Goal: Information Seeking & Learning: Find specific fact

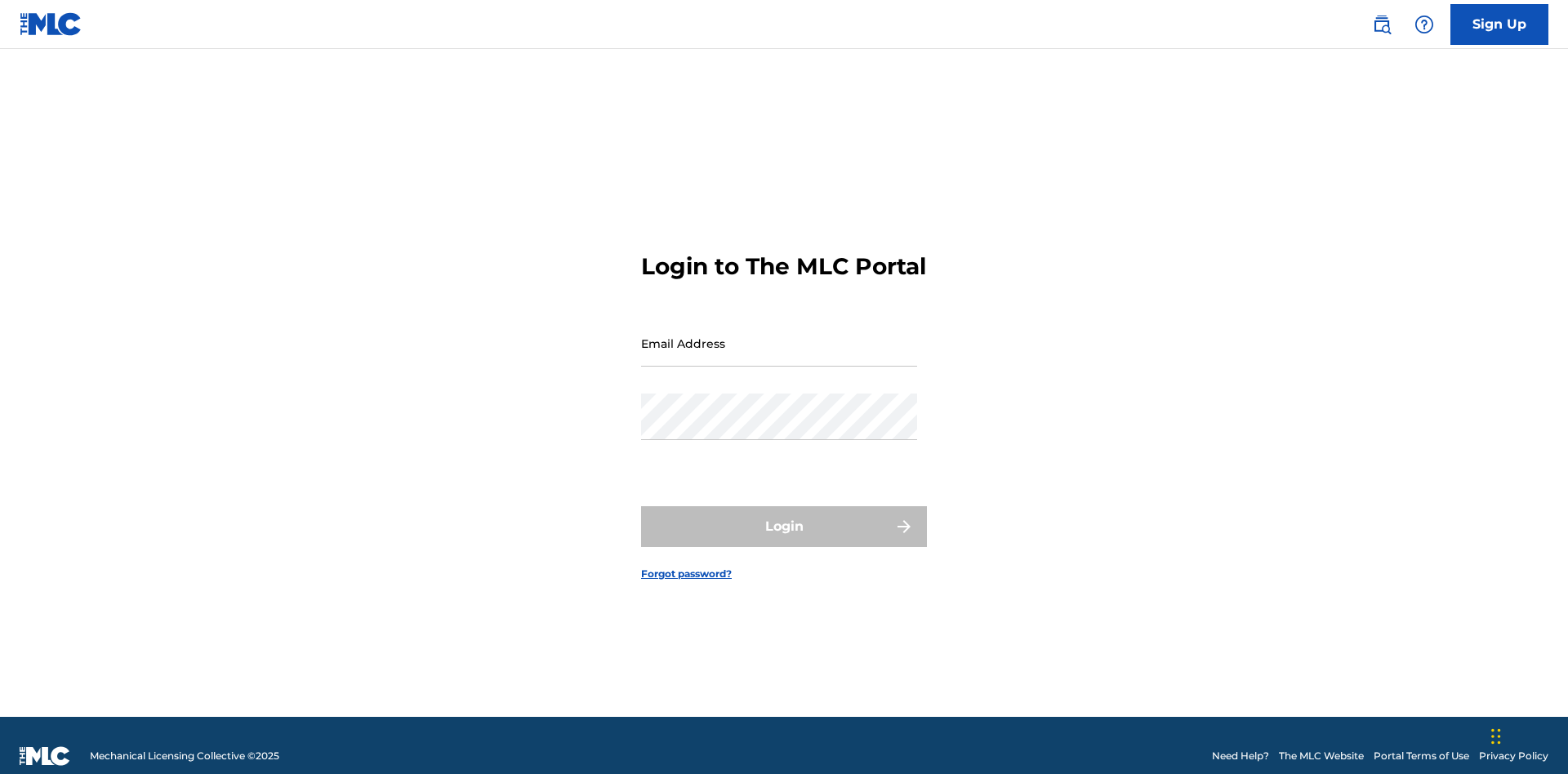
scroll to position [21, 0]
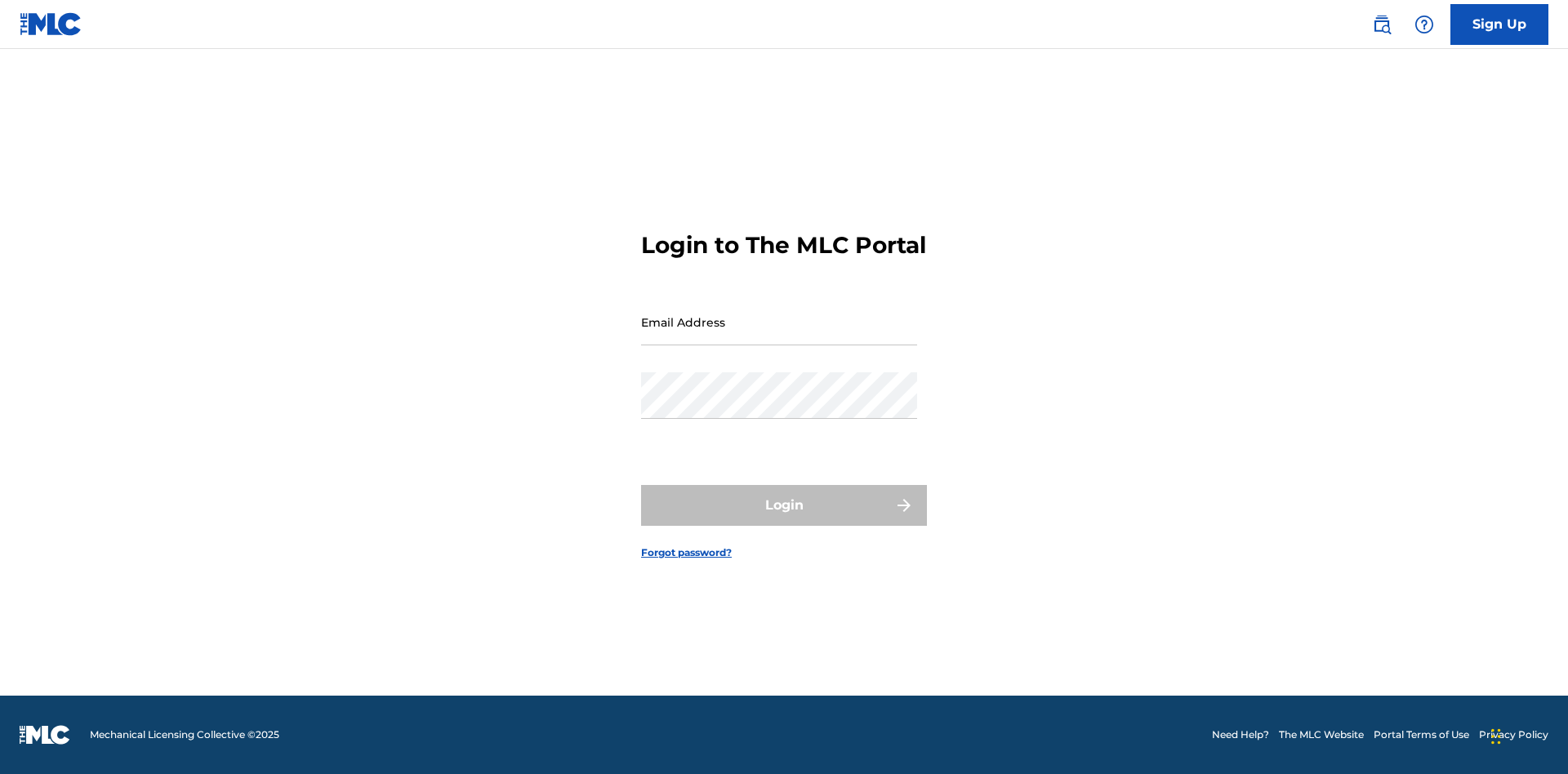
click at [779, 336] on input "Email Address" at bounding box center [778, 322] width 276 height 47
type input "Helena.Songwriter@gmail.com"
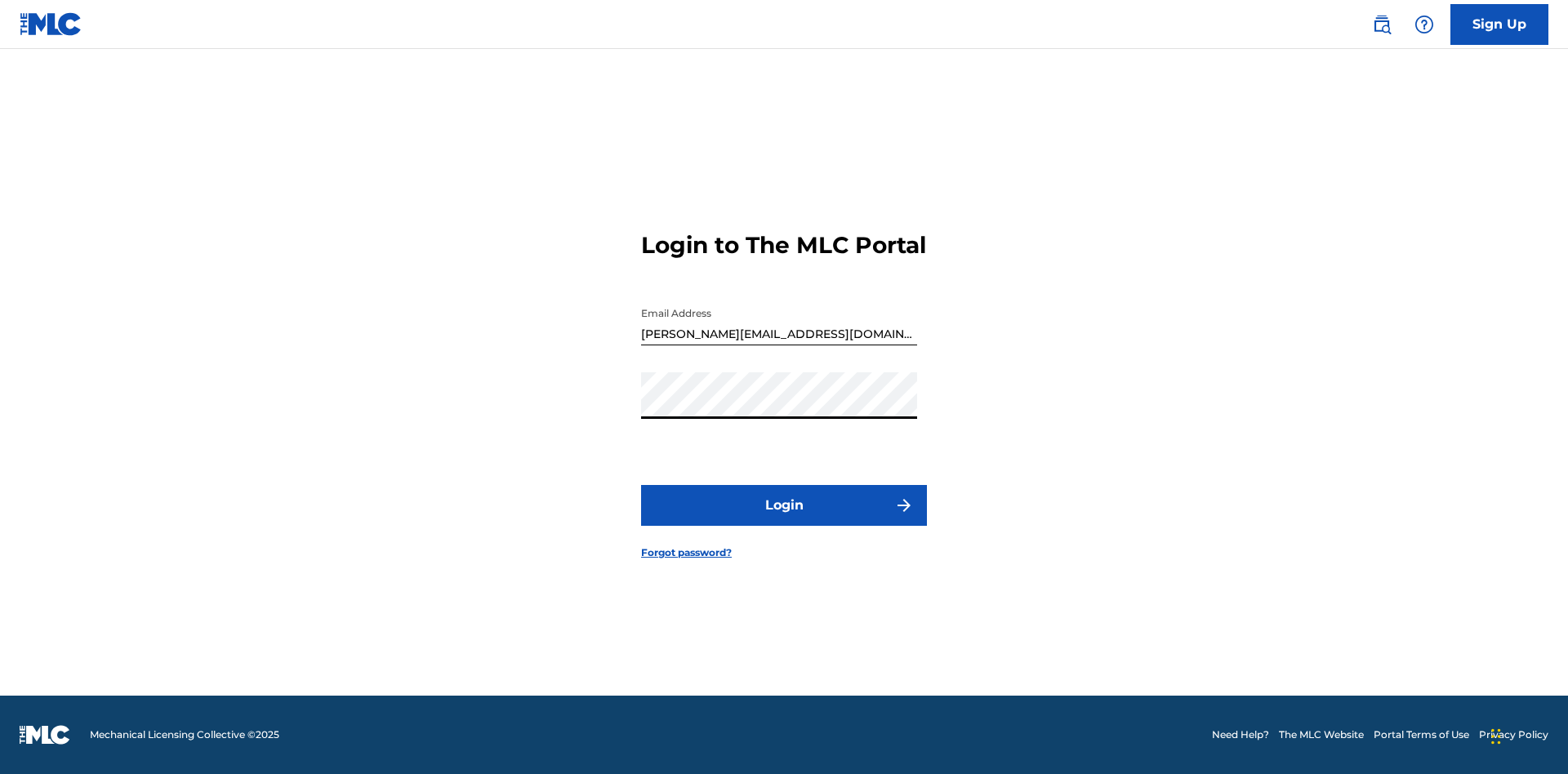
click at [784, 520] on button "Login" at bounding box center [784, 505] width 285 height 41
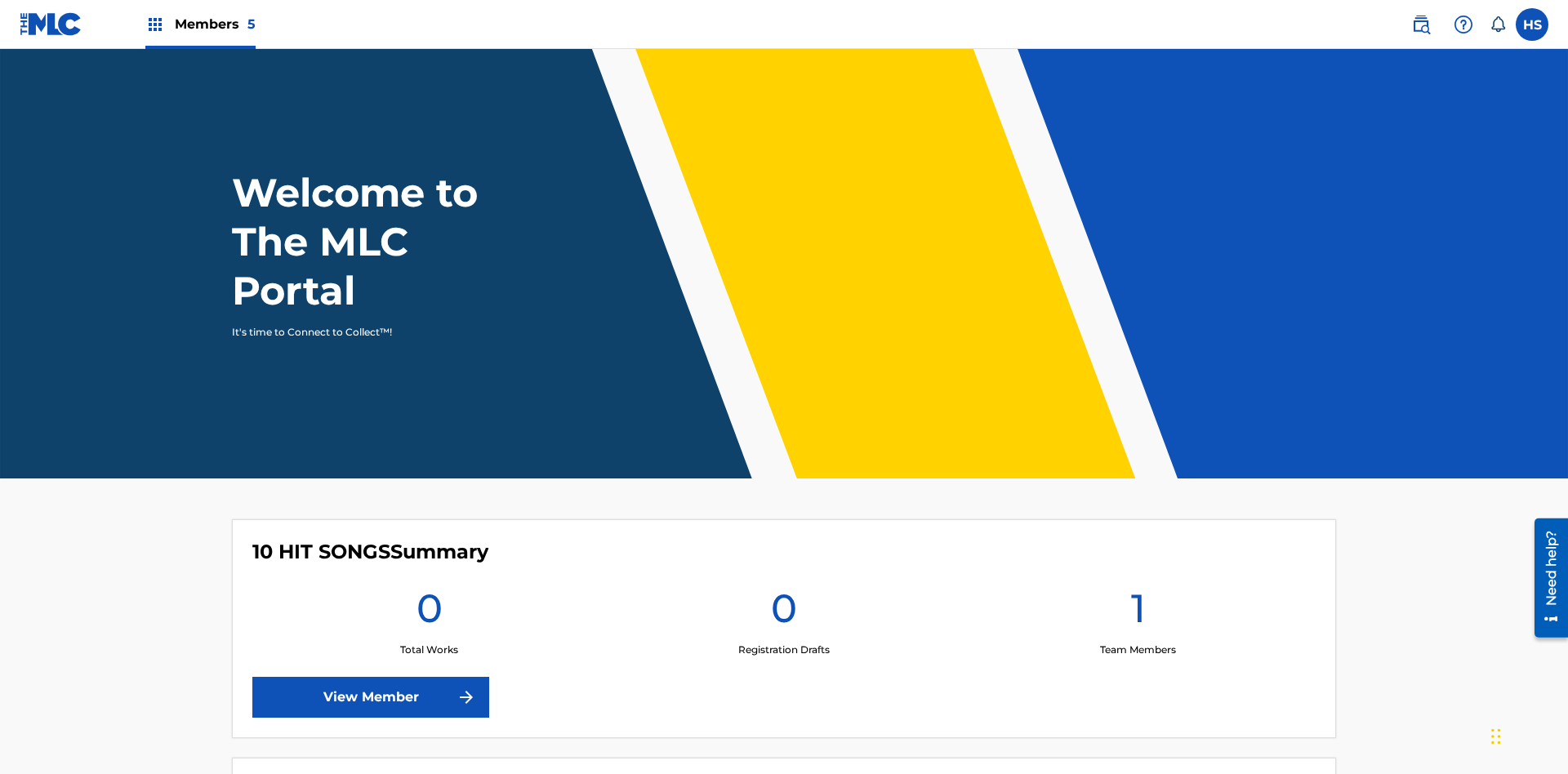
click at [199, 24] on span "Members 5" at bounding box center [215, 24] width 81 height 19
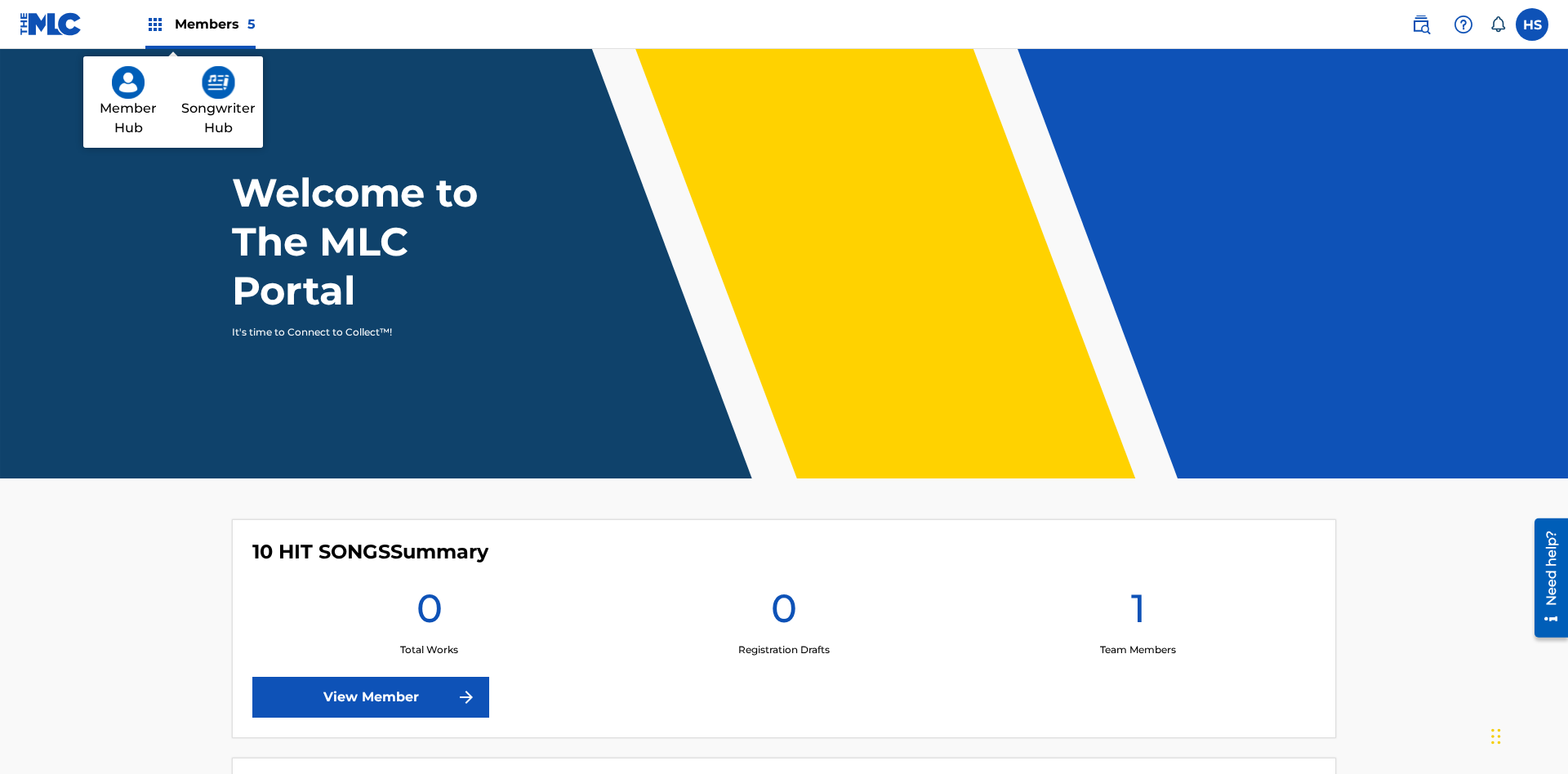
click at [218, 82] on img at bounding box center [219, 82] width 34 height 33
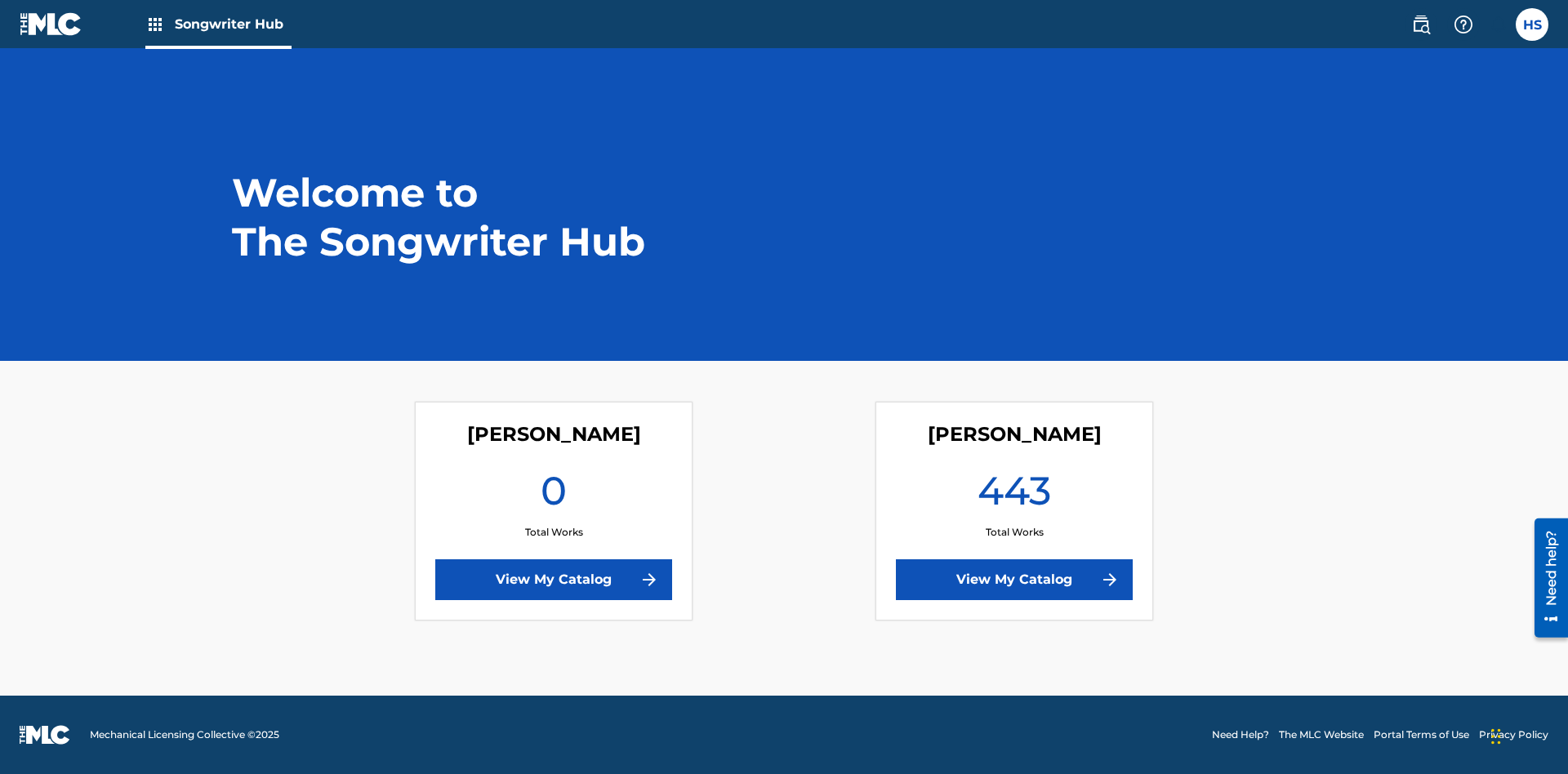
click at [1014, 580] on link "View My Catalog" at bounding box center [1014, 580] width 237 height 41
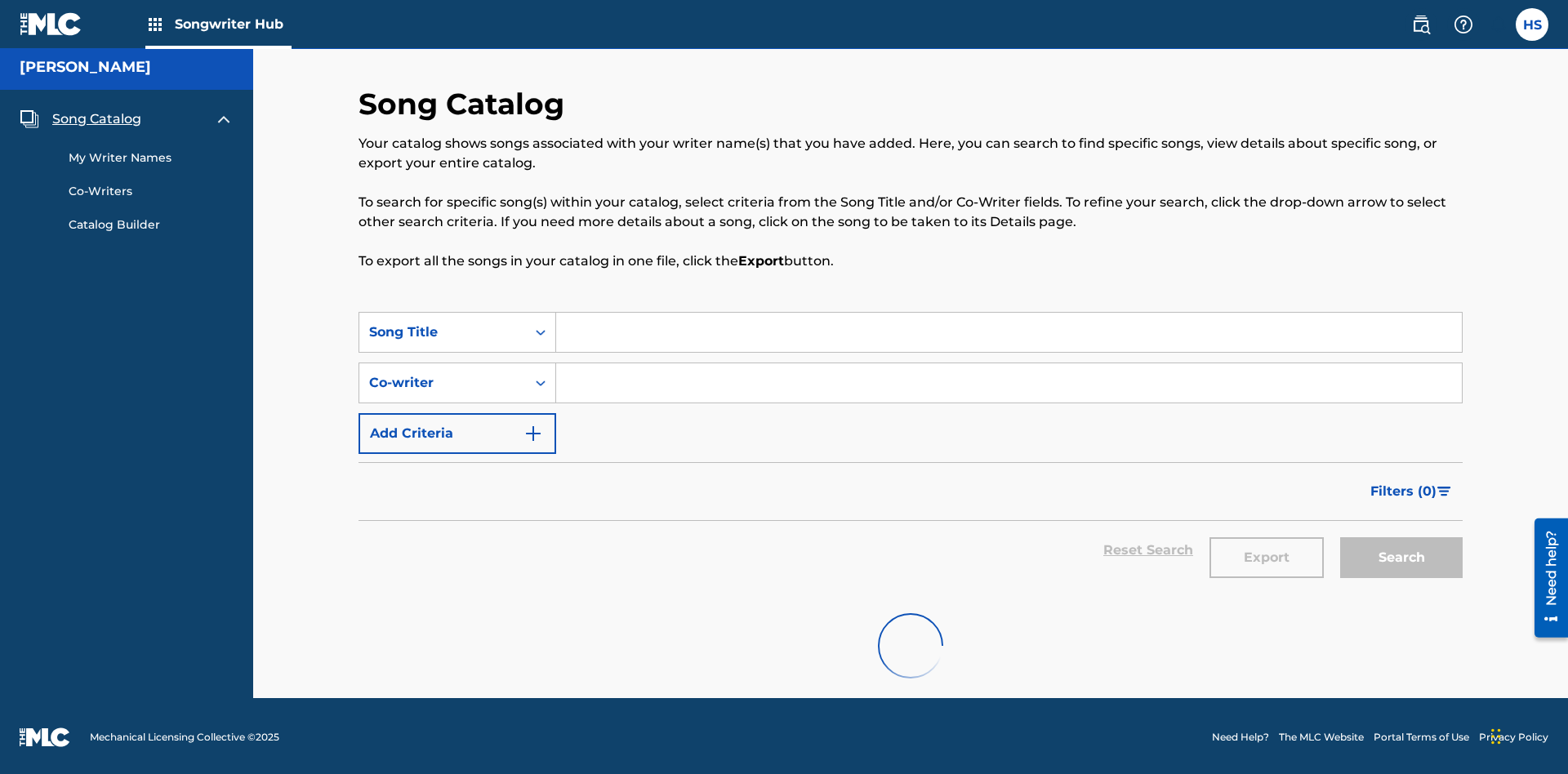
click at [97, 109] on span "Song Catalog" at bounding box center [97, 119] width 89 height 20
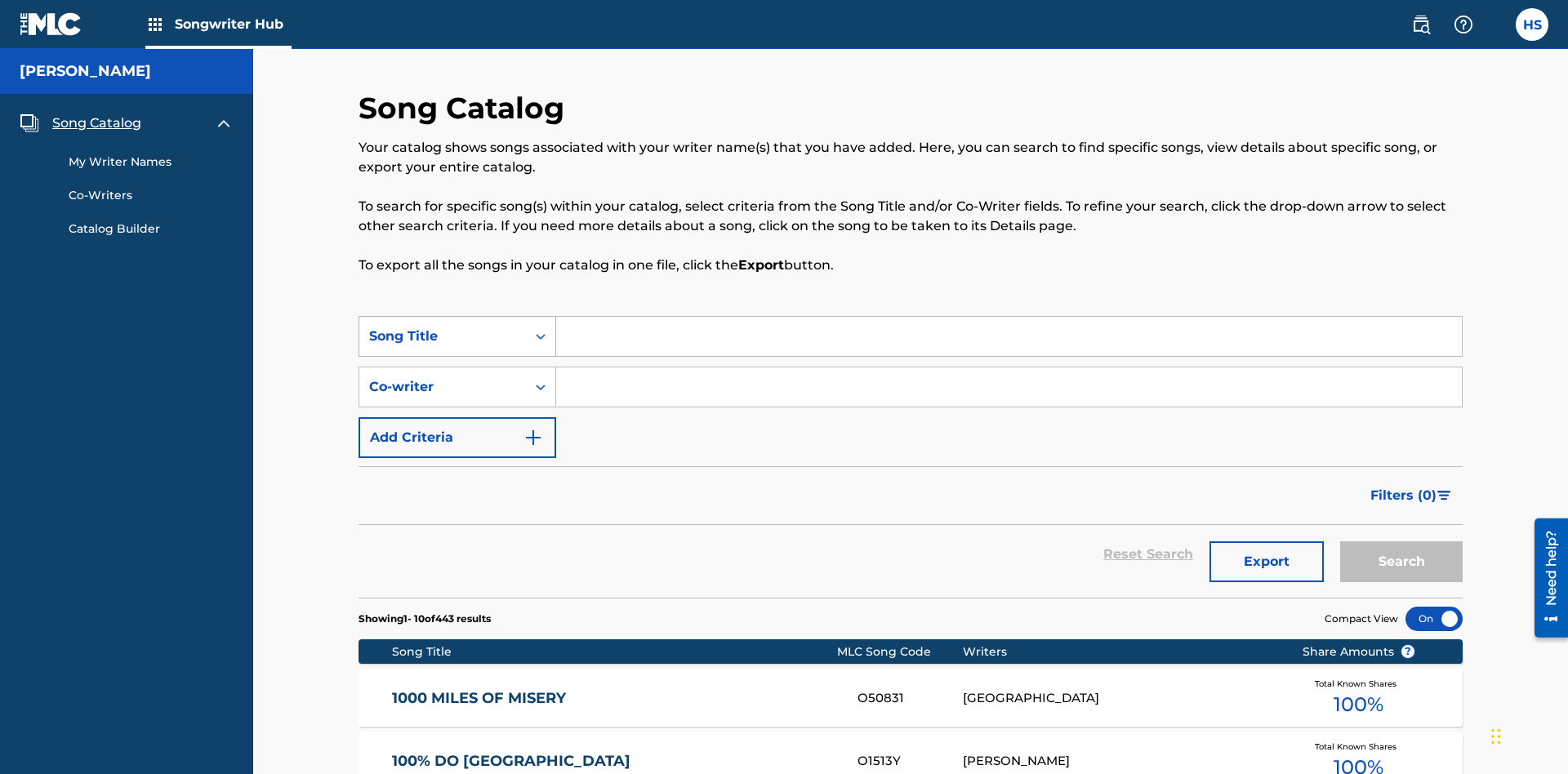
click at [442, 326] on div "Song Title" at bounding box center [442, 336] width 147 height 20
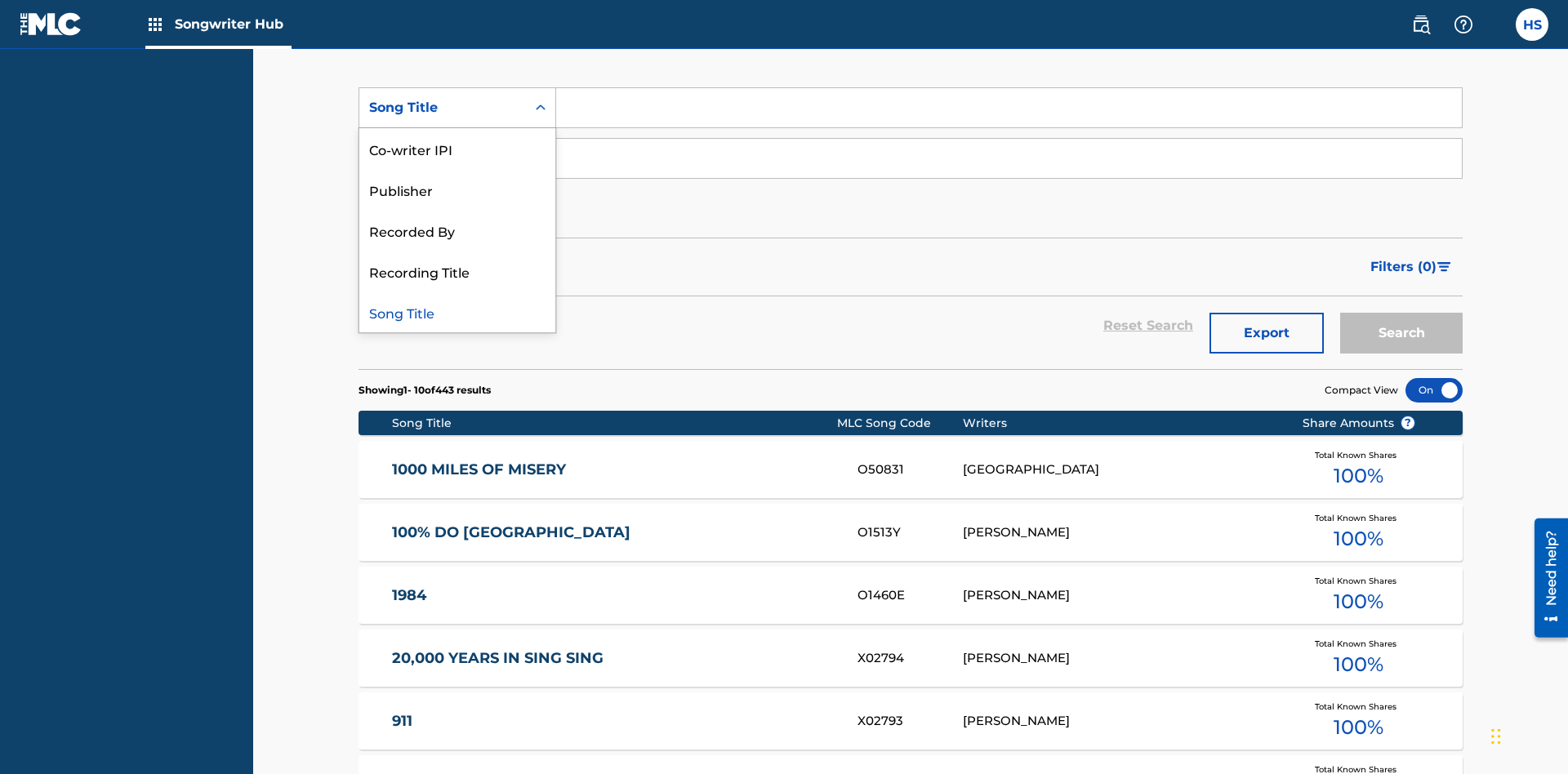
click at [457, 312] on div "Song Title" at bounding box center [456, 312] width 196 height 41
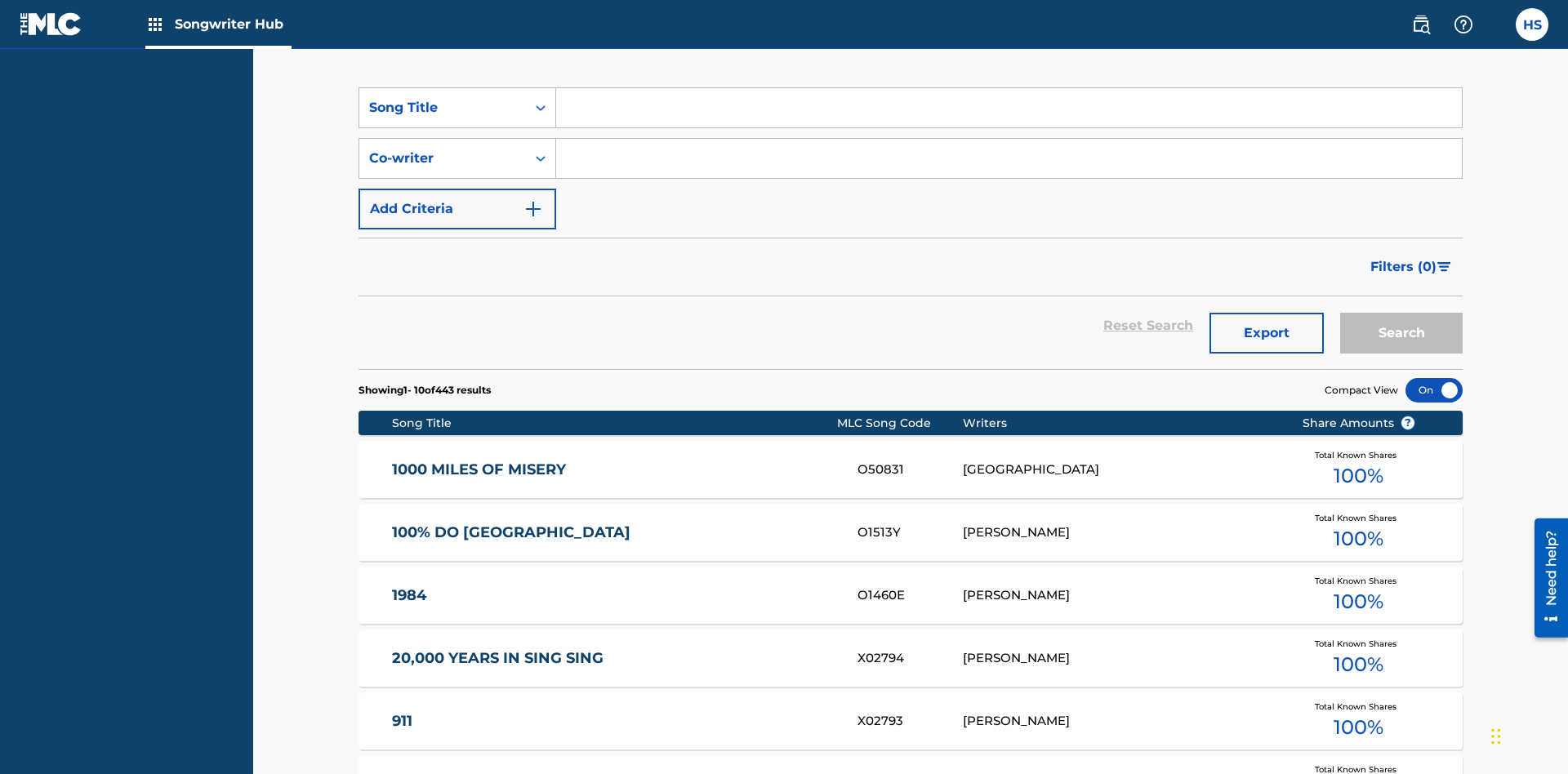
scroll to position [219, 0]
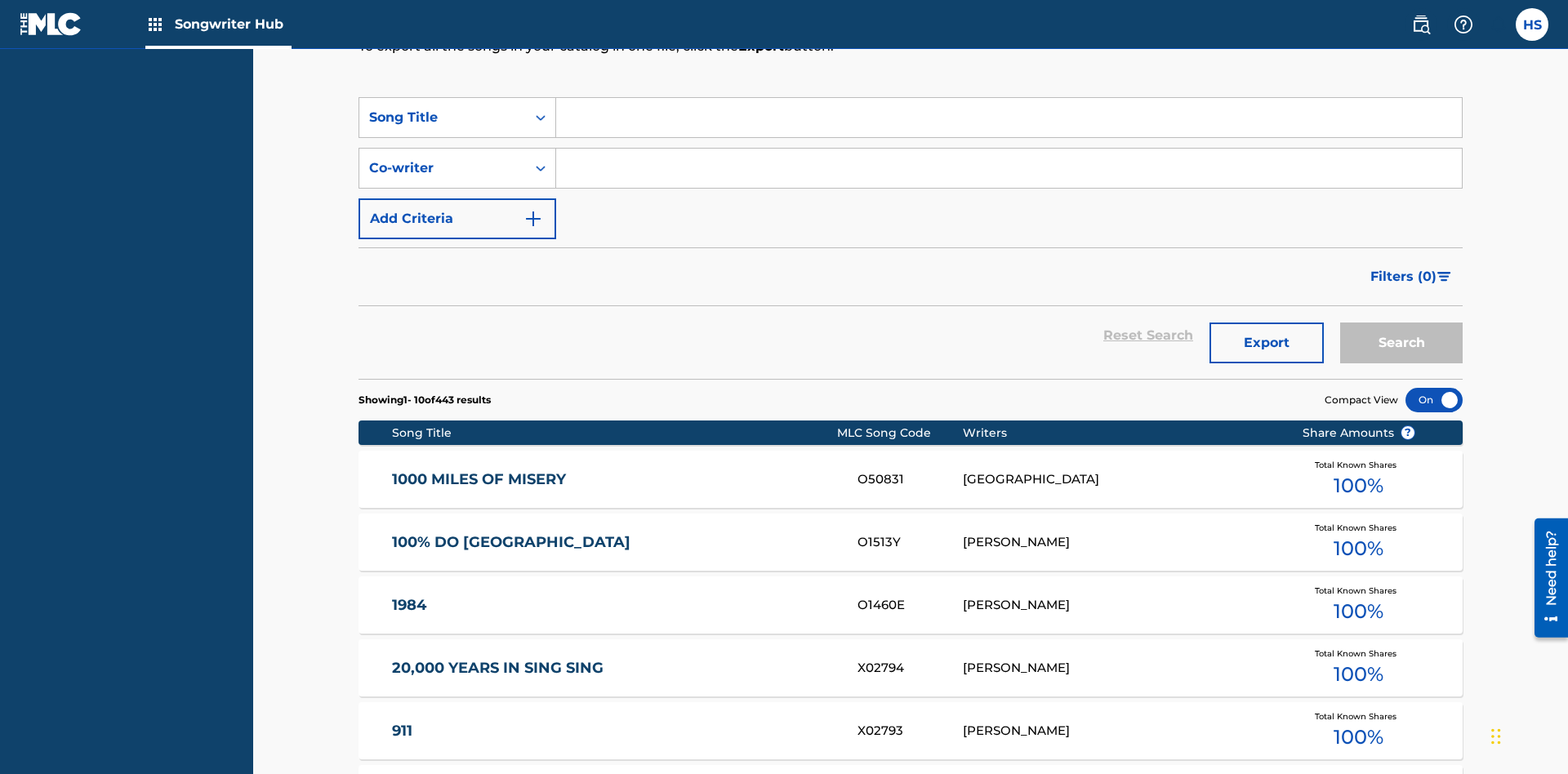
click at [1009, 118] on input "Search Form" at bounding box center [1009, 118] width 906 height 39
type input "MENEAME"
click at [1401, 323] on button "Search" at bounding box center [1401, 343] width 122 height 41
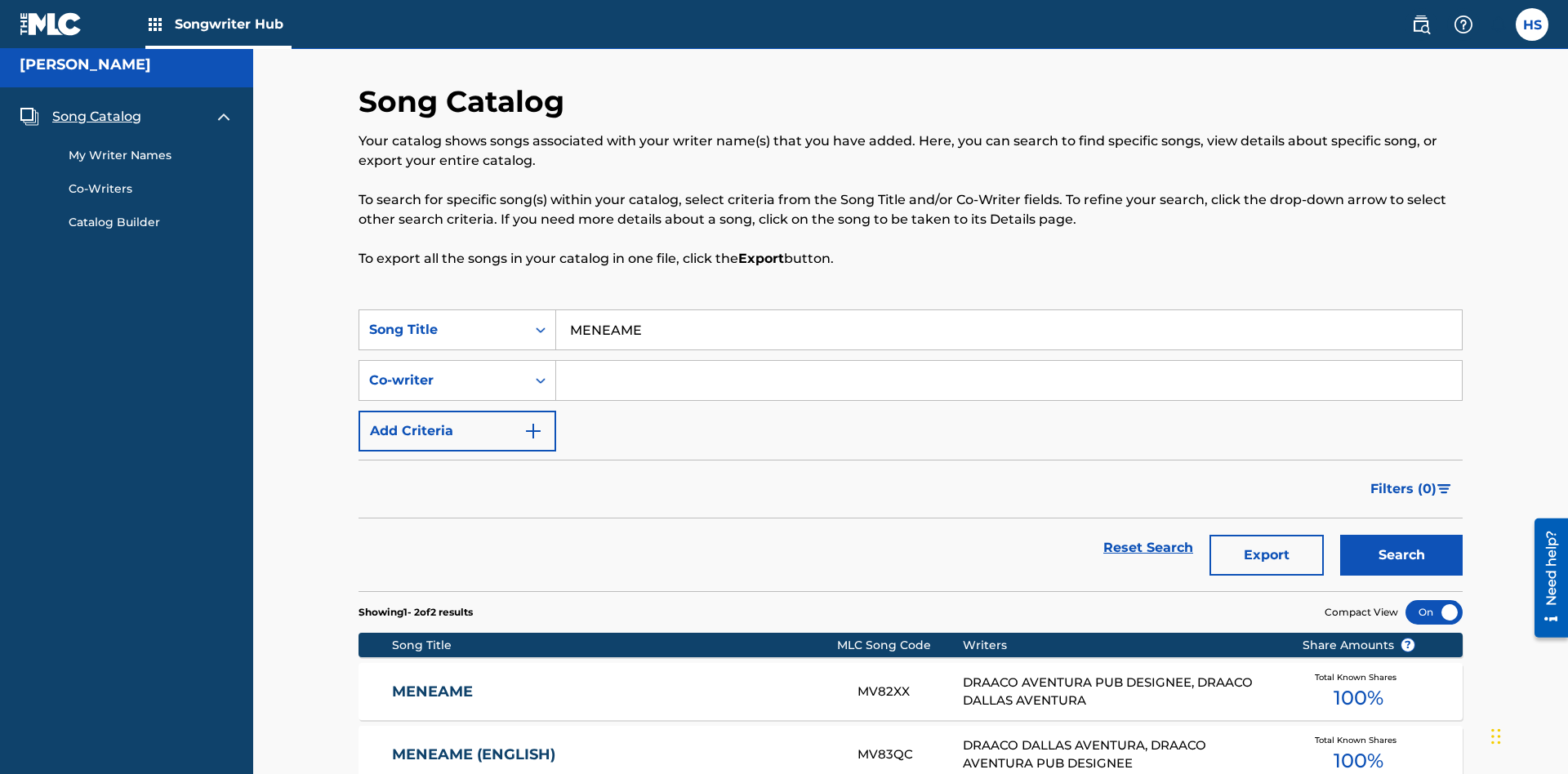
scroll to position [171, 0]
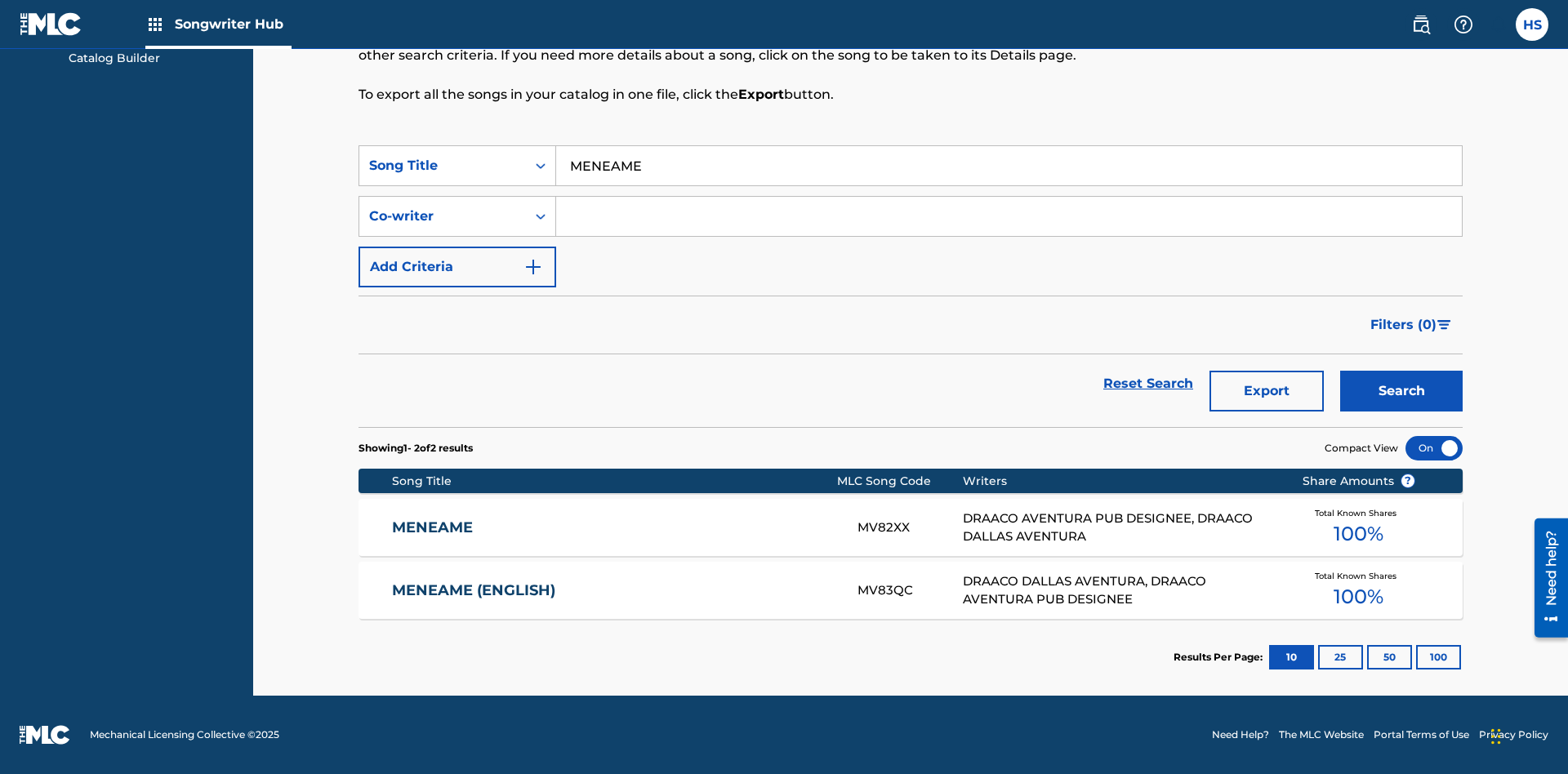
click at [1009, 166] on input "MENEAME" at bounding box center [1009, 166] width 906 height 39
click at [442, 216] on div "Co-writer" at bounding box center [442, 216] width 147 height 20
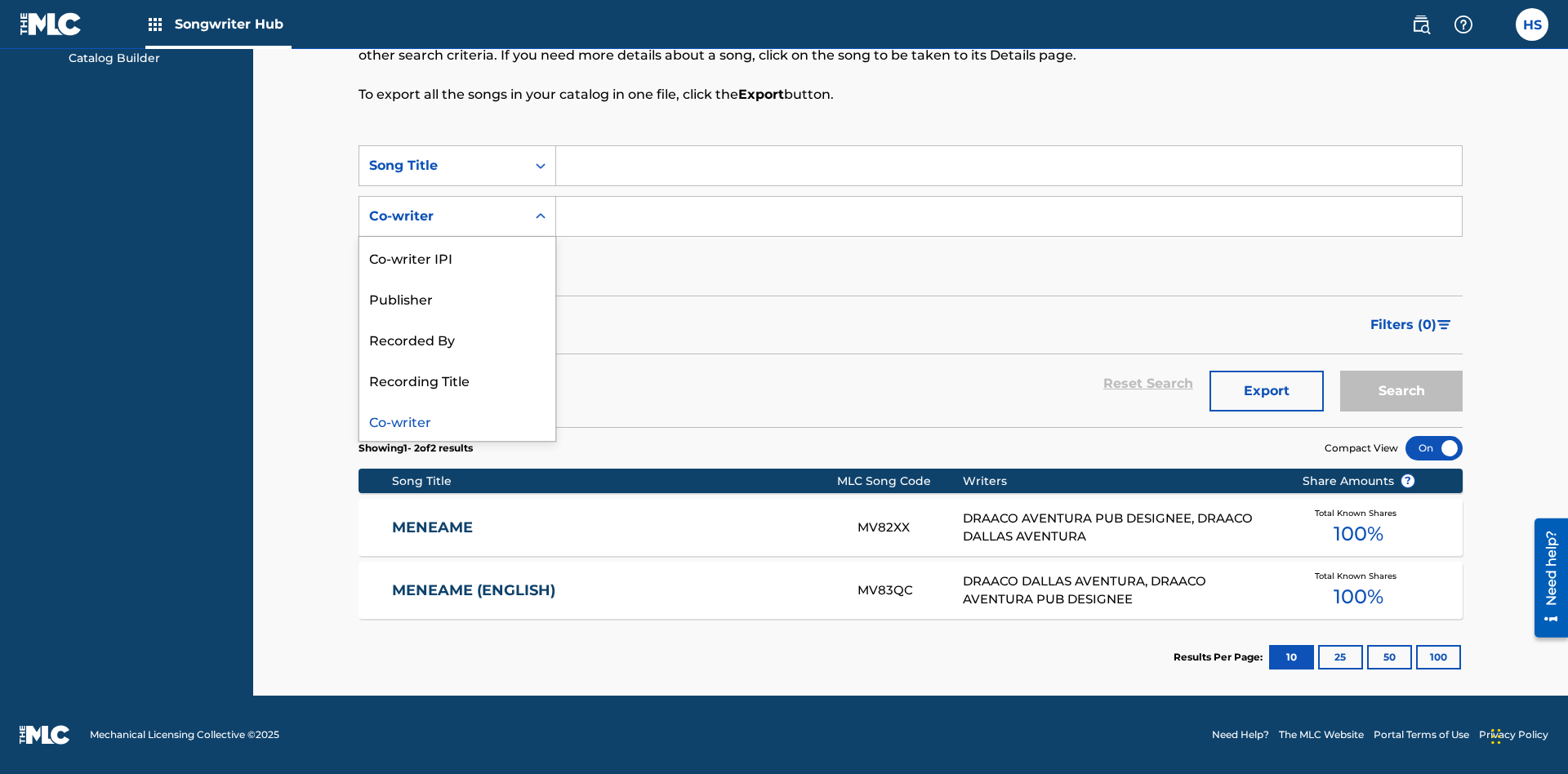
click at [457, 420] on div "Co-writer" at bounding box center [456, 420] width 196 height 41
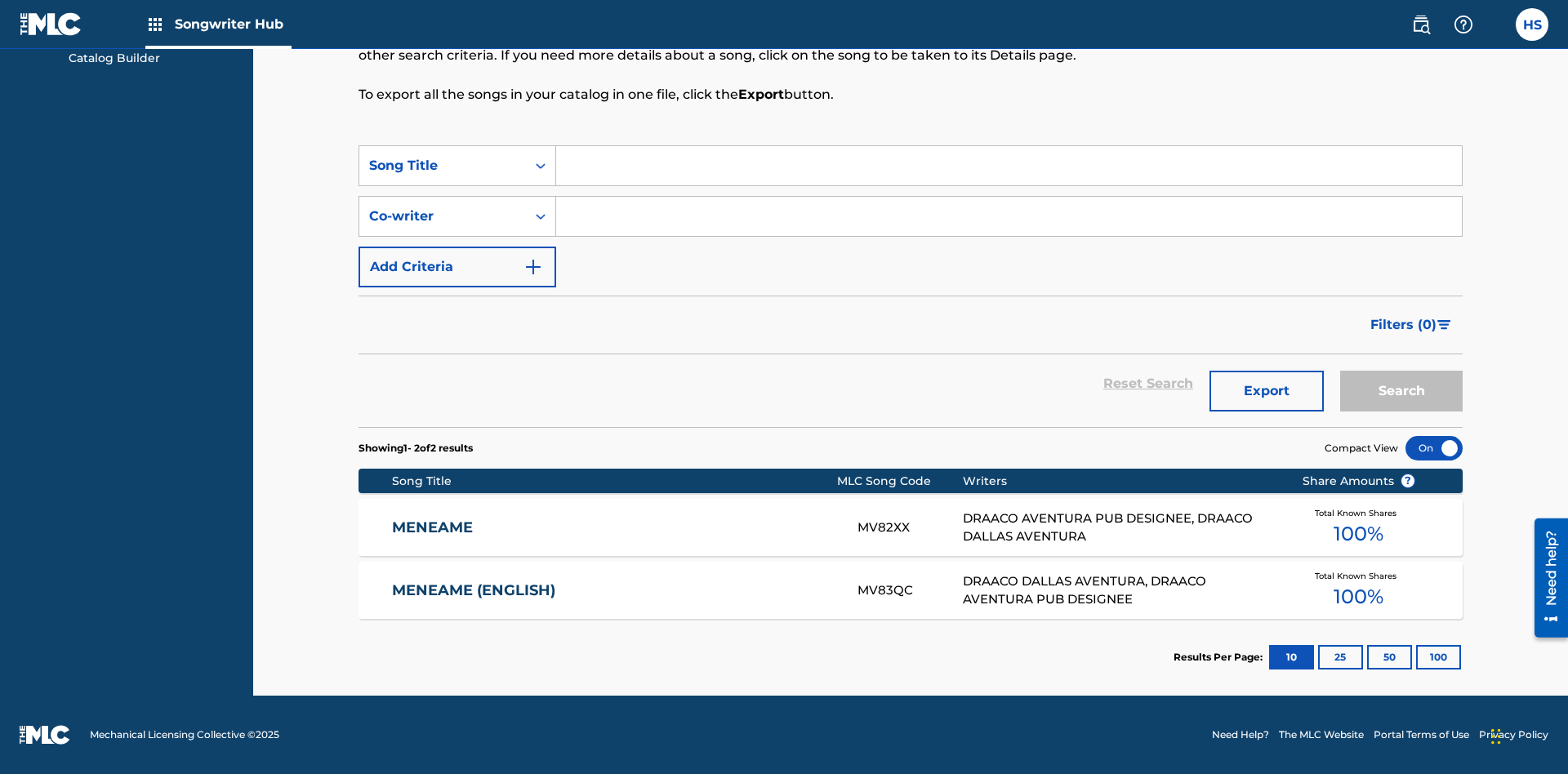
click at [1009, 216] on input "Search Form" at bounding box center [1009, 216] width 906 height 39
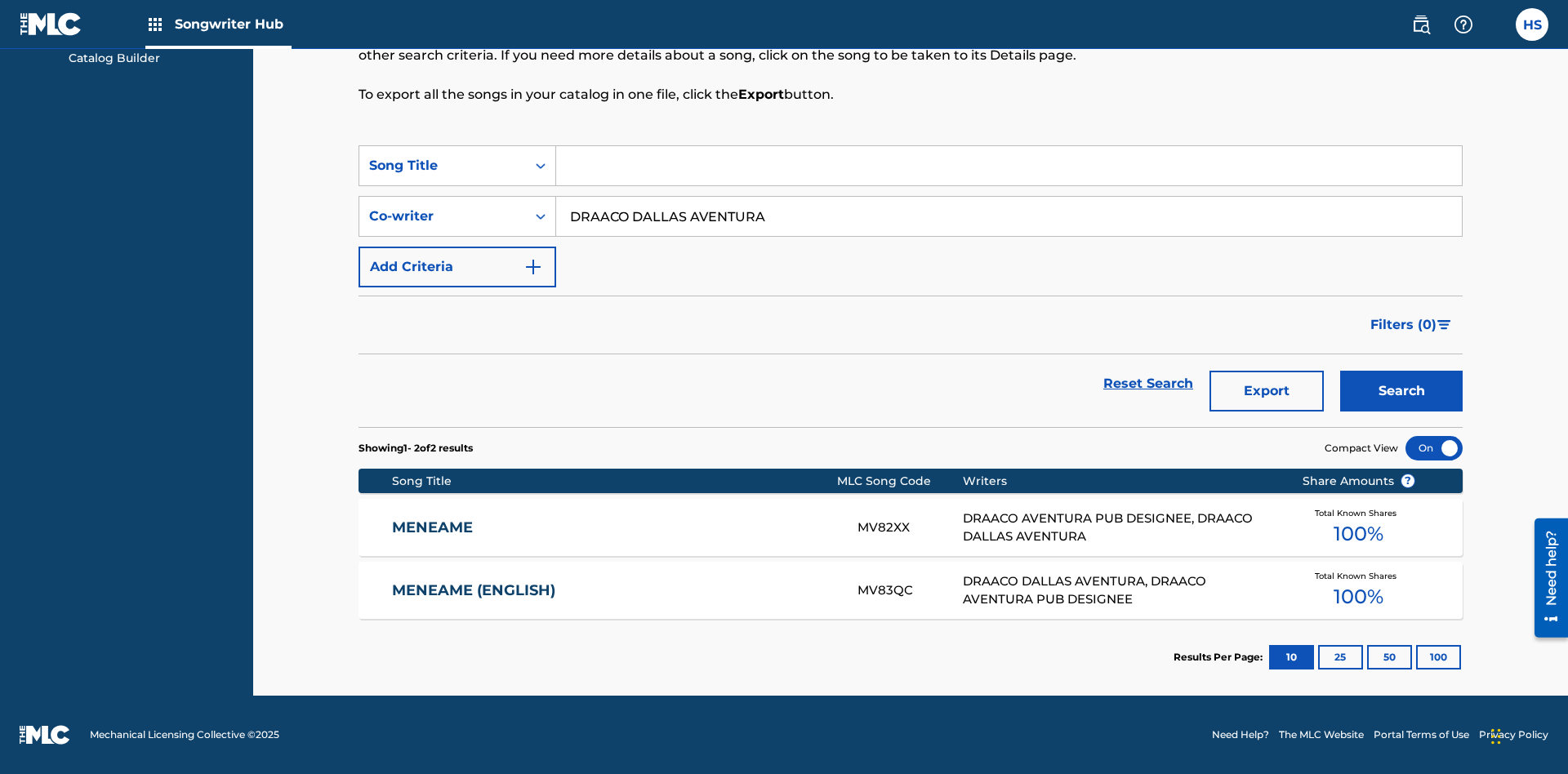
type input "DRAACO DALLAS AVENTURA"
click at [1401, 391] on button "Search" at bounding box center [1401, 391] width 122 height 41
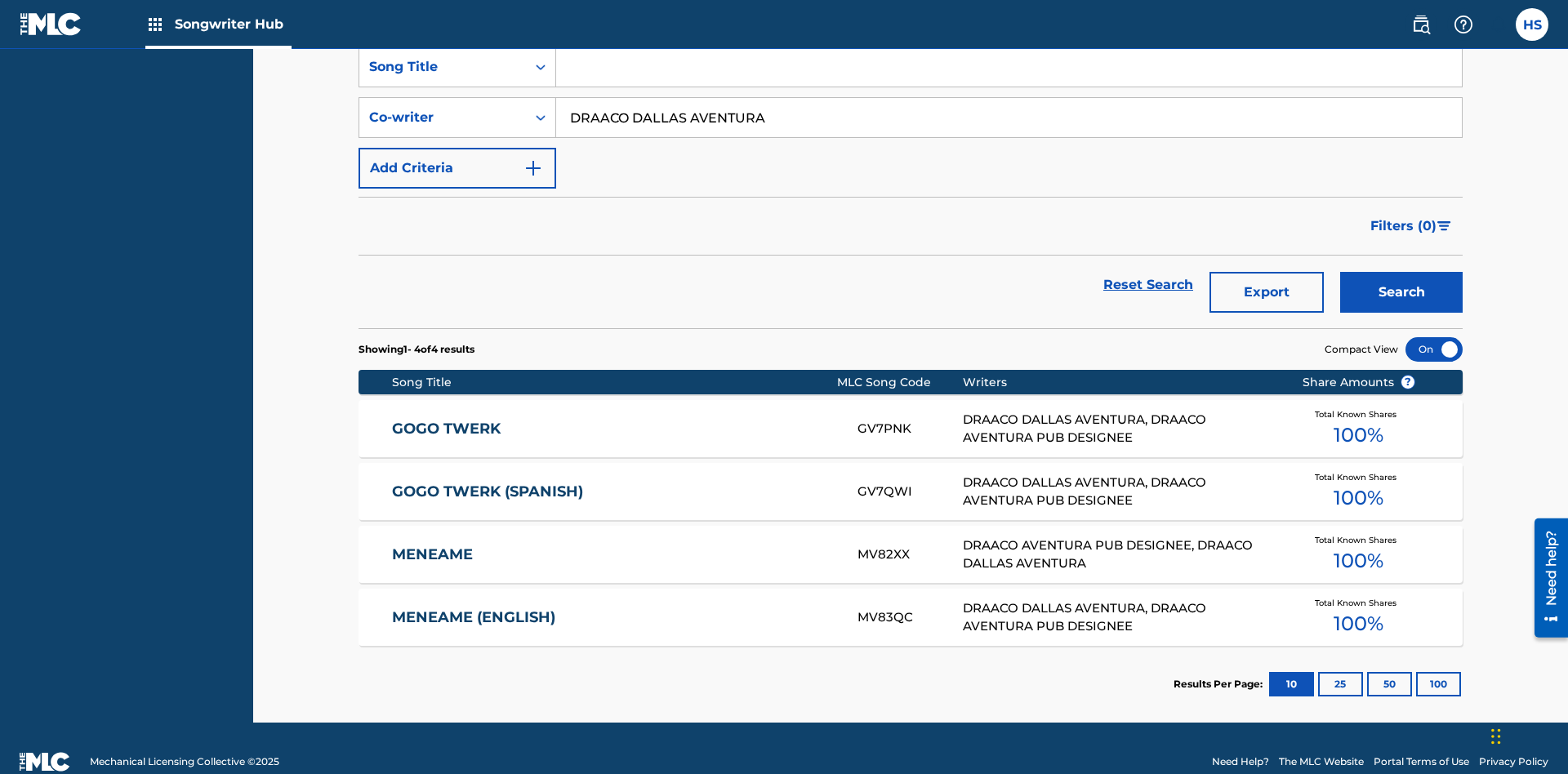
click at [1009, 118] on input "DRAACO DALLAS AVENTURA" at bounding box center [1009, 118] width 906 height 39
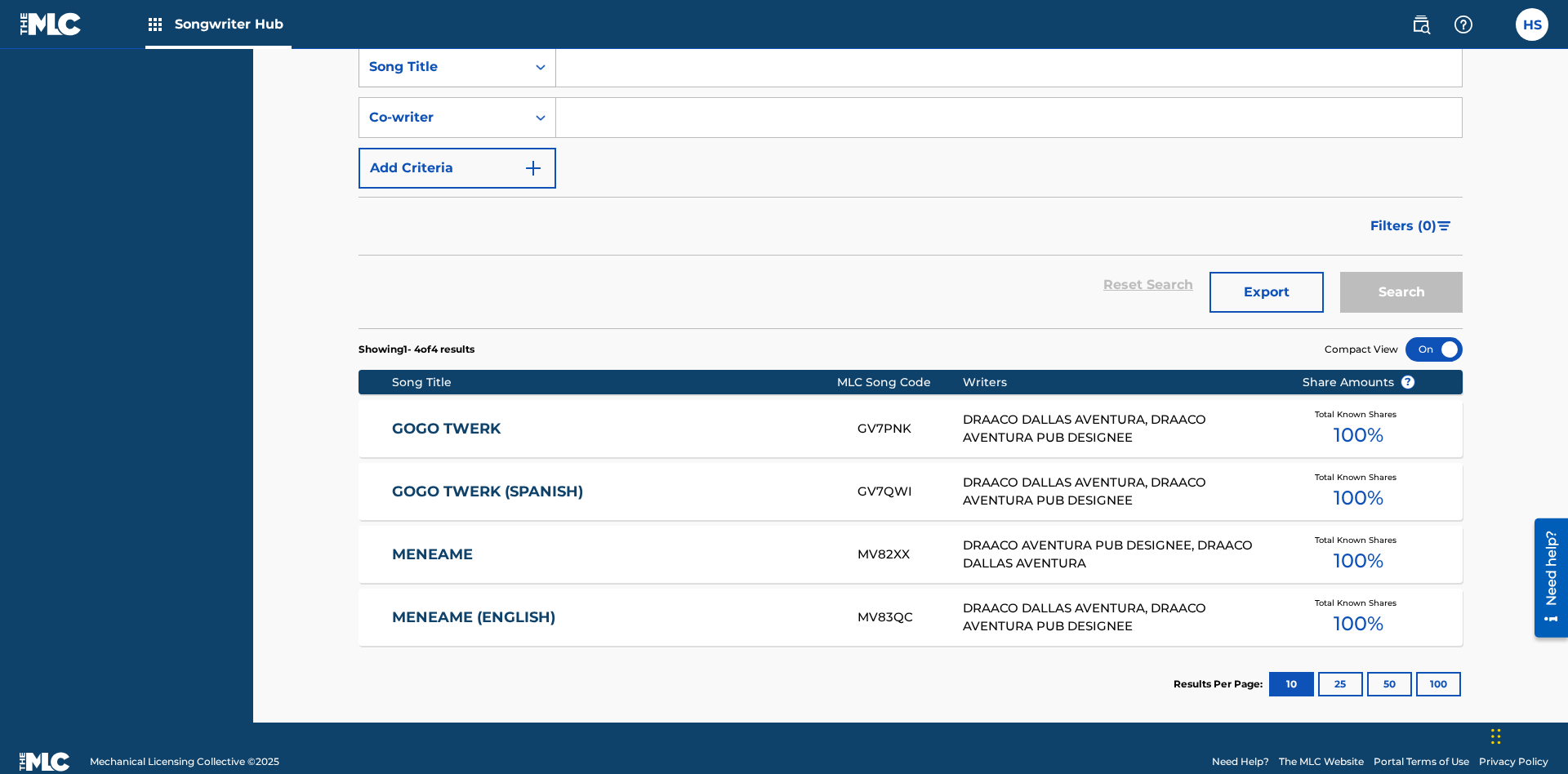
click at [442, 77] on div "Song Title" at bounding box center [442, 66] width 147 height 20
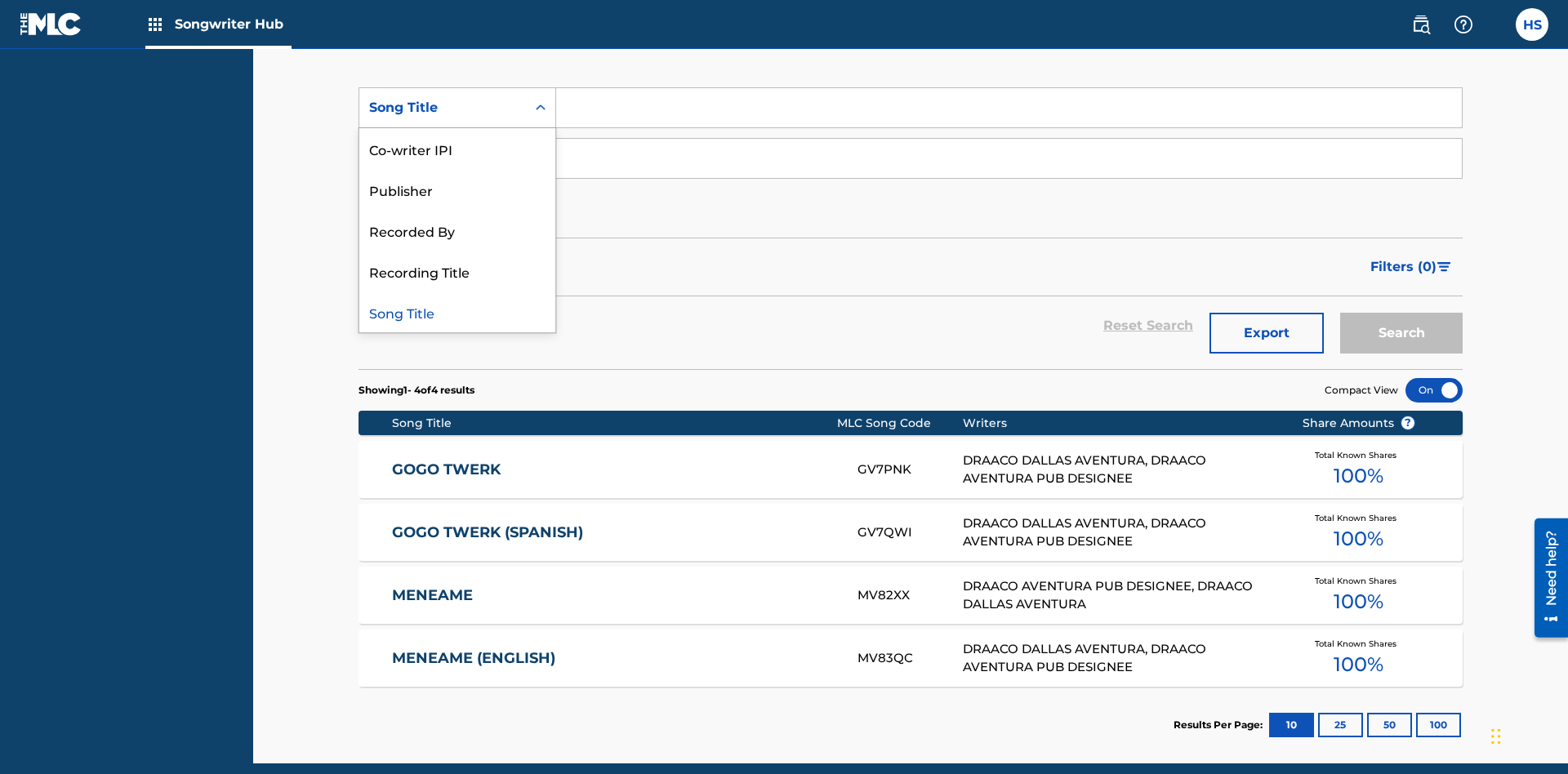
click at [457, 149] on div "Co-writer IPI" at bounding box center [456, 149] width 196 height 41
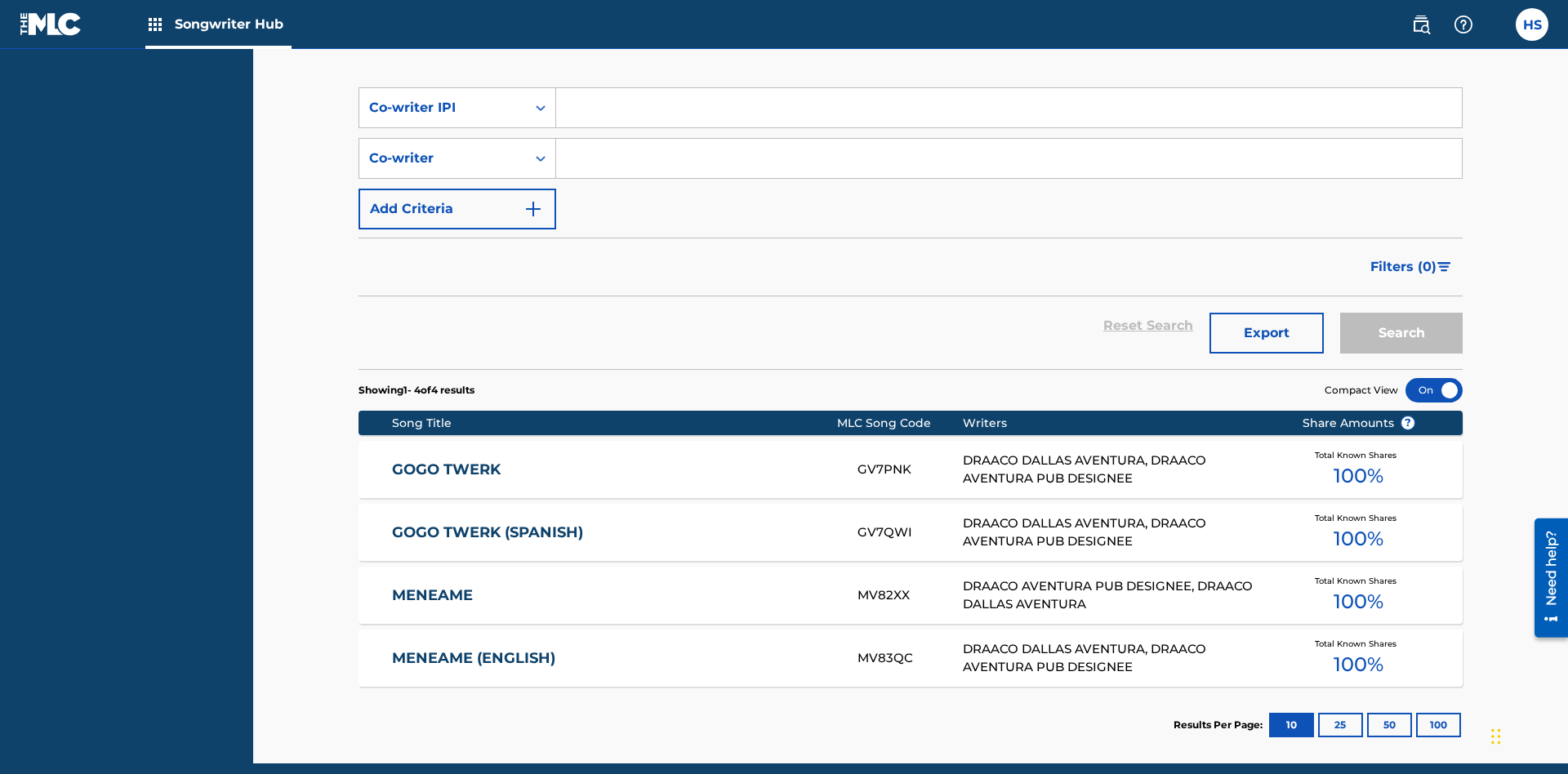
scroll to position [219, 0]
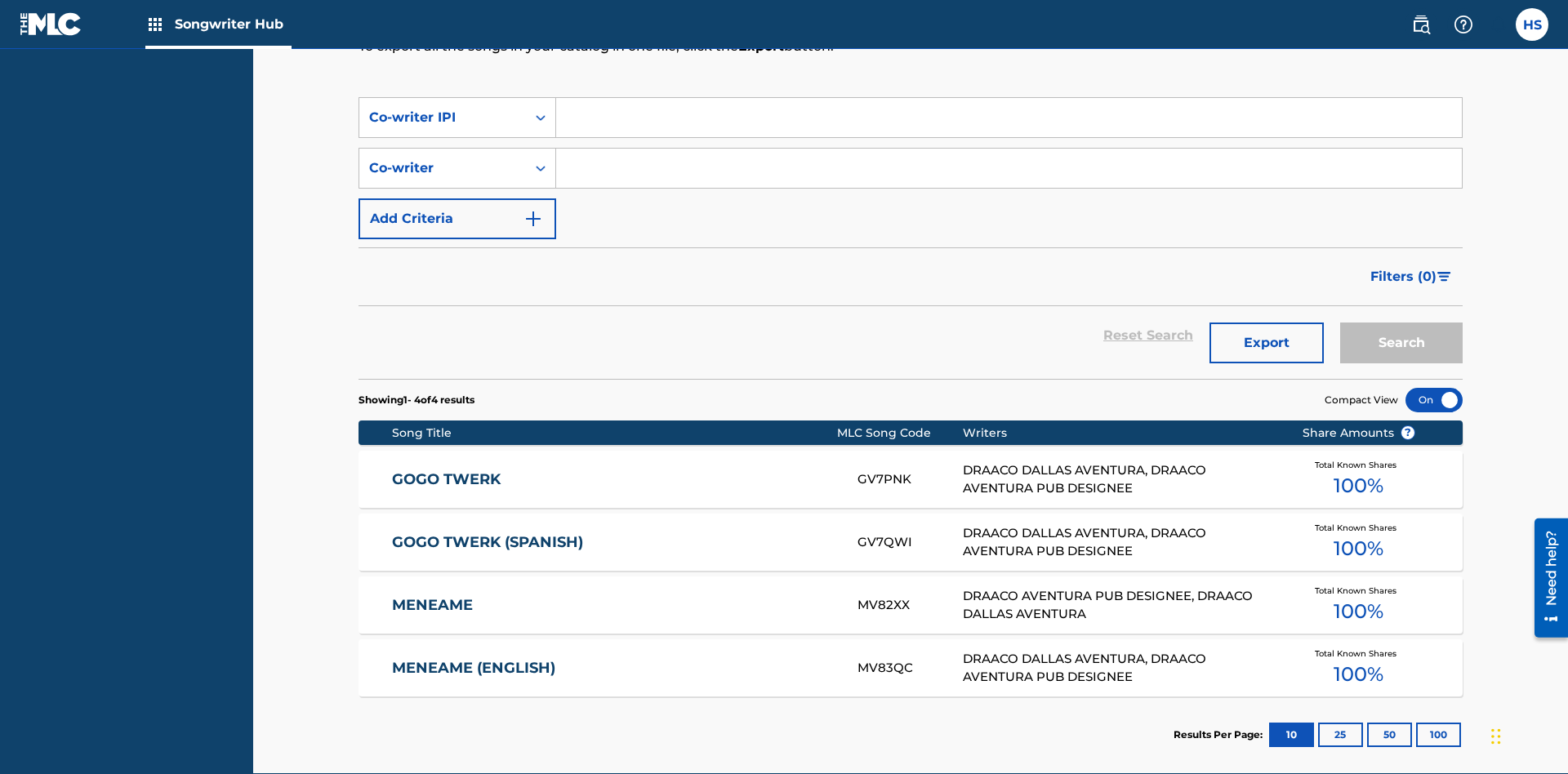
click at [1009, 118] on input "Search Form" at bounding box center [1009, 118] width 906 height 39
type input "00766422818"
click at [1401, 323] on button "Search" at bounding box center [1401, 343] width 122 height 41
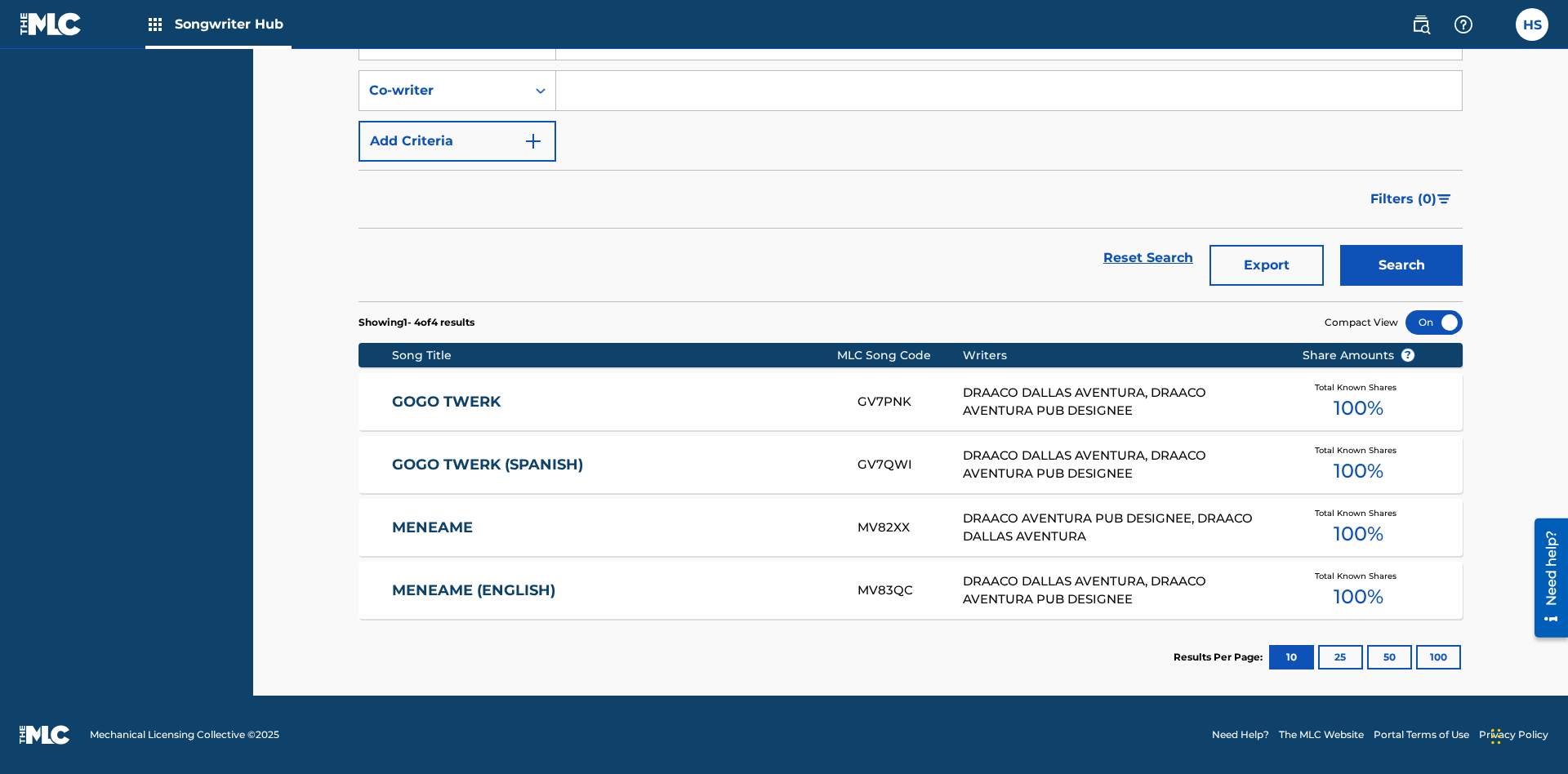
scroll to position [229, 0]
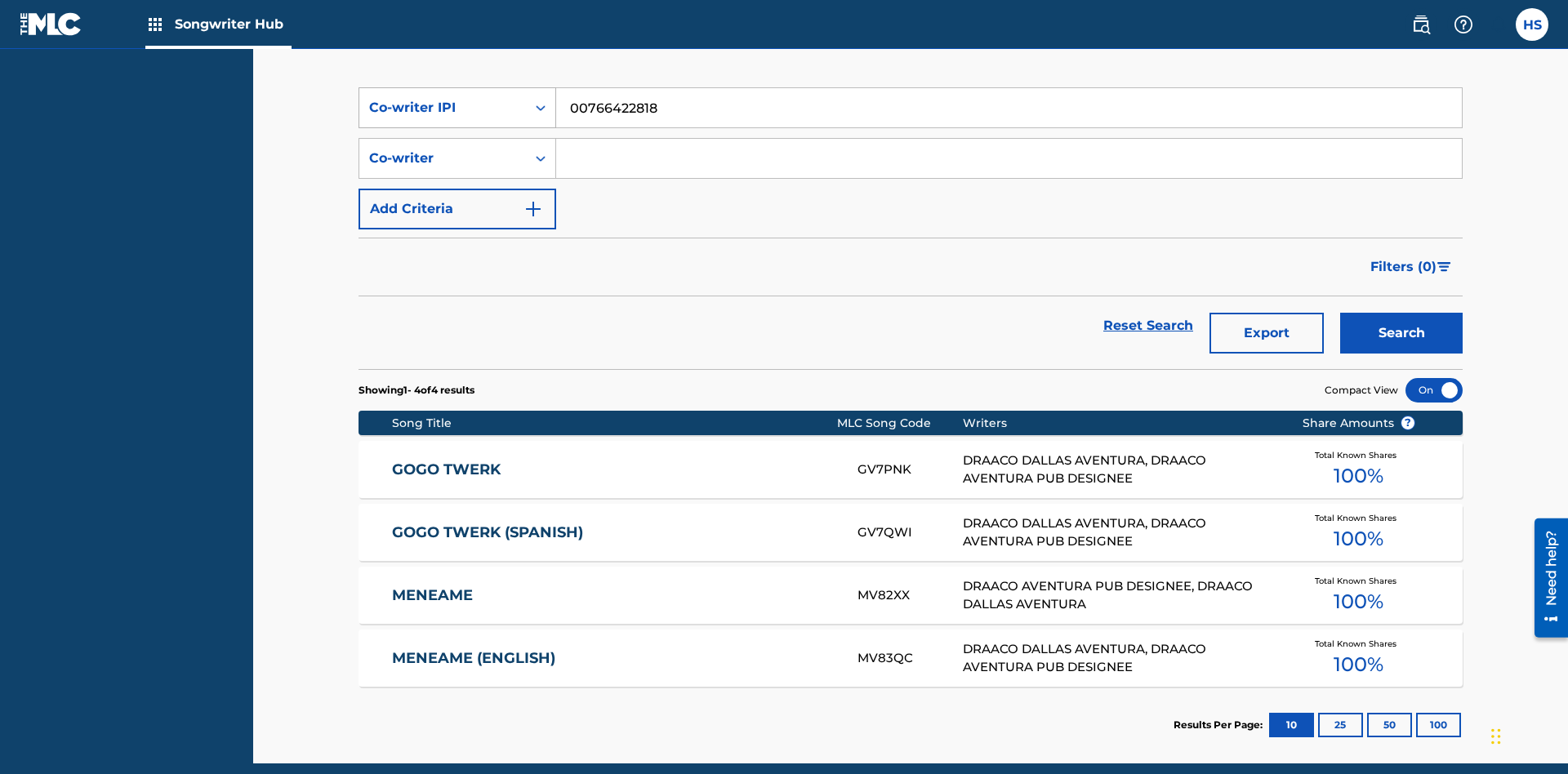
click at [442, 108] on div "Co-writer IPI" at bounding box center [442, 108] width 147 height 20
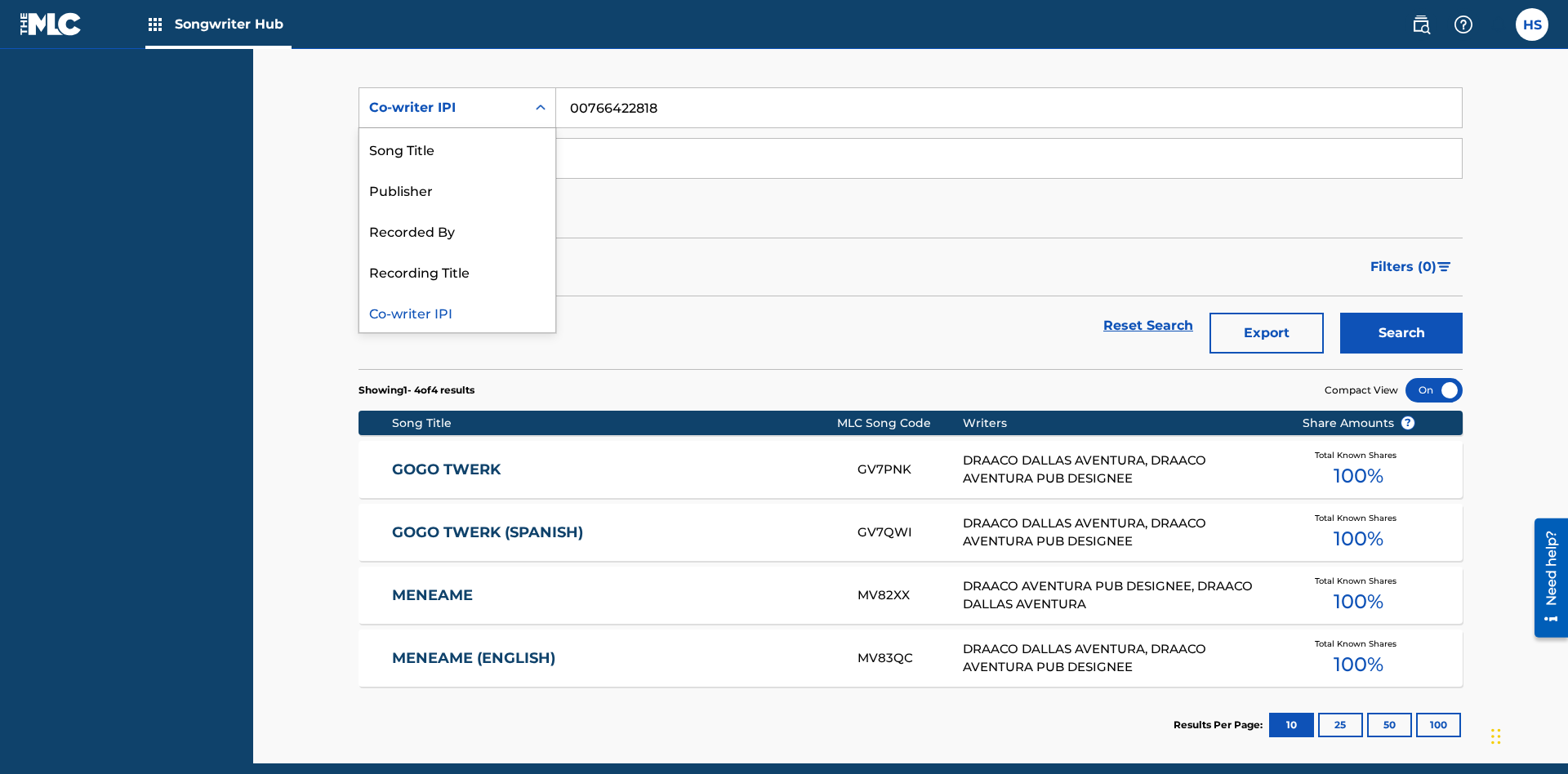
click at [457, 231] on div "Recorded By" at bounding box center [456, 231] width 196 height 41
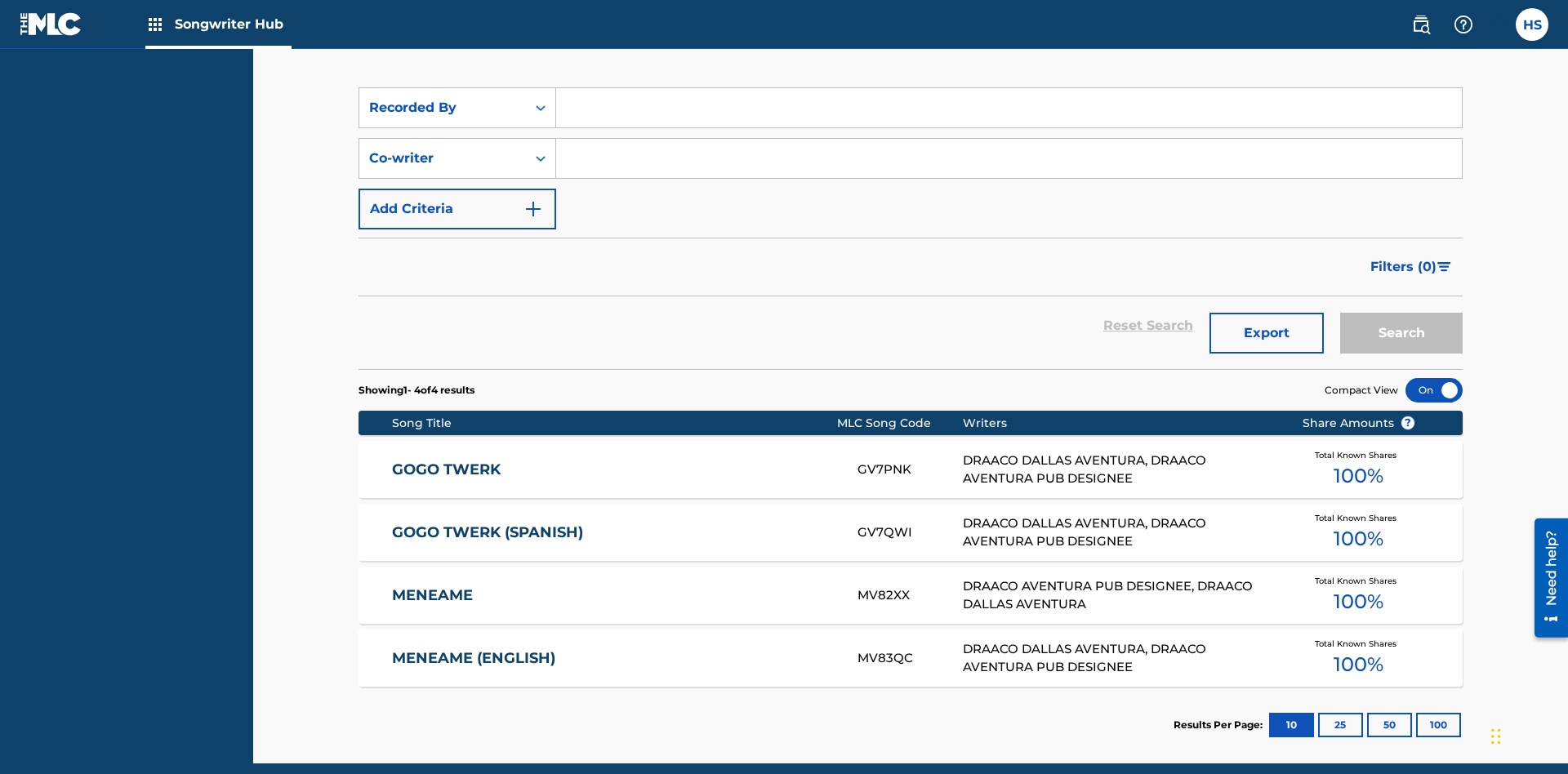
click at [1009, 118] on input "Search Form" at bounding box center [1009, 107] width 906 height 39
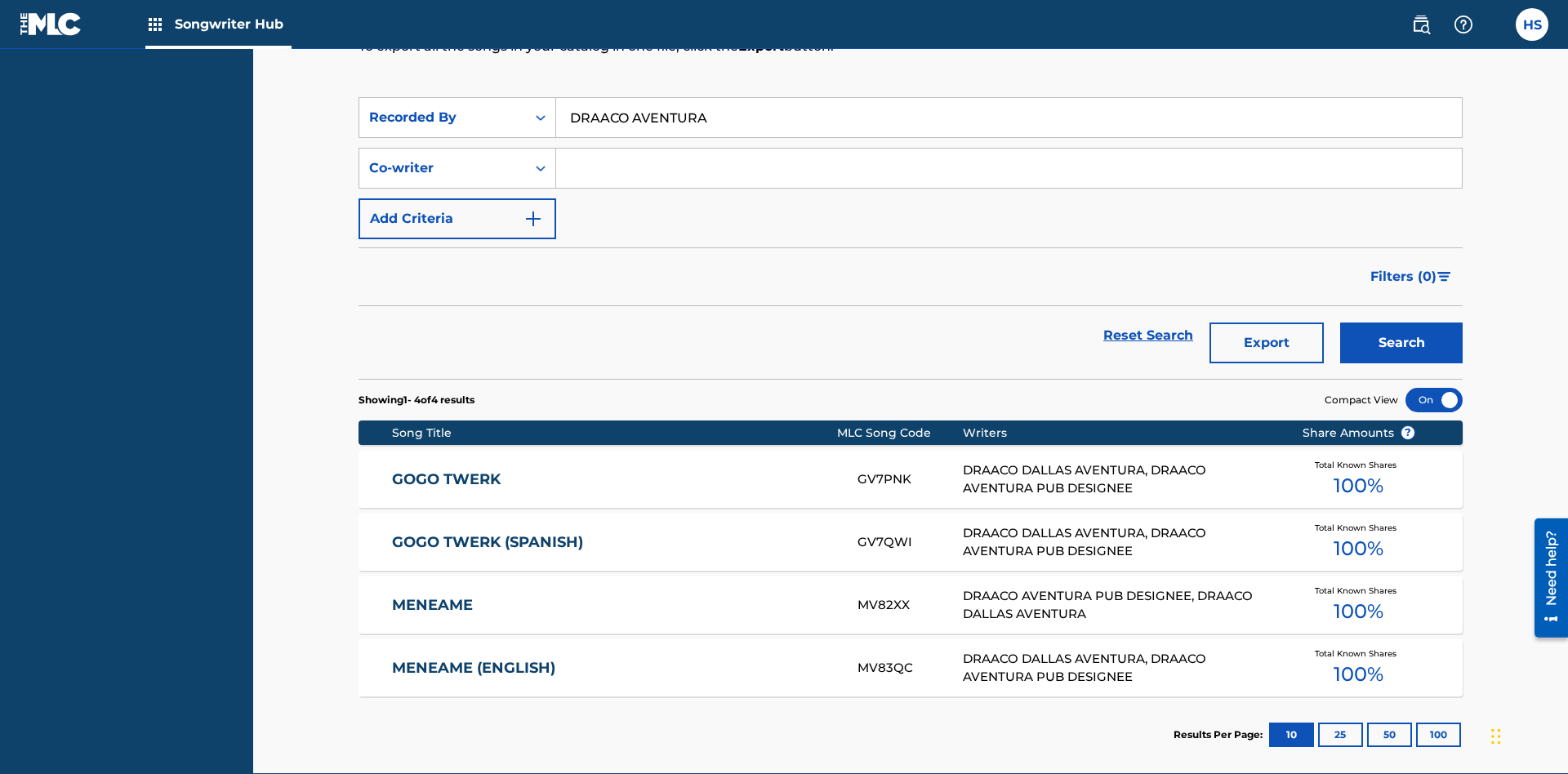
type input "DRAACO AVENTURA"
click at [1401, 323] on button "Search" at bounding box center [1401, 343] width 122 height 41
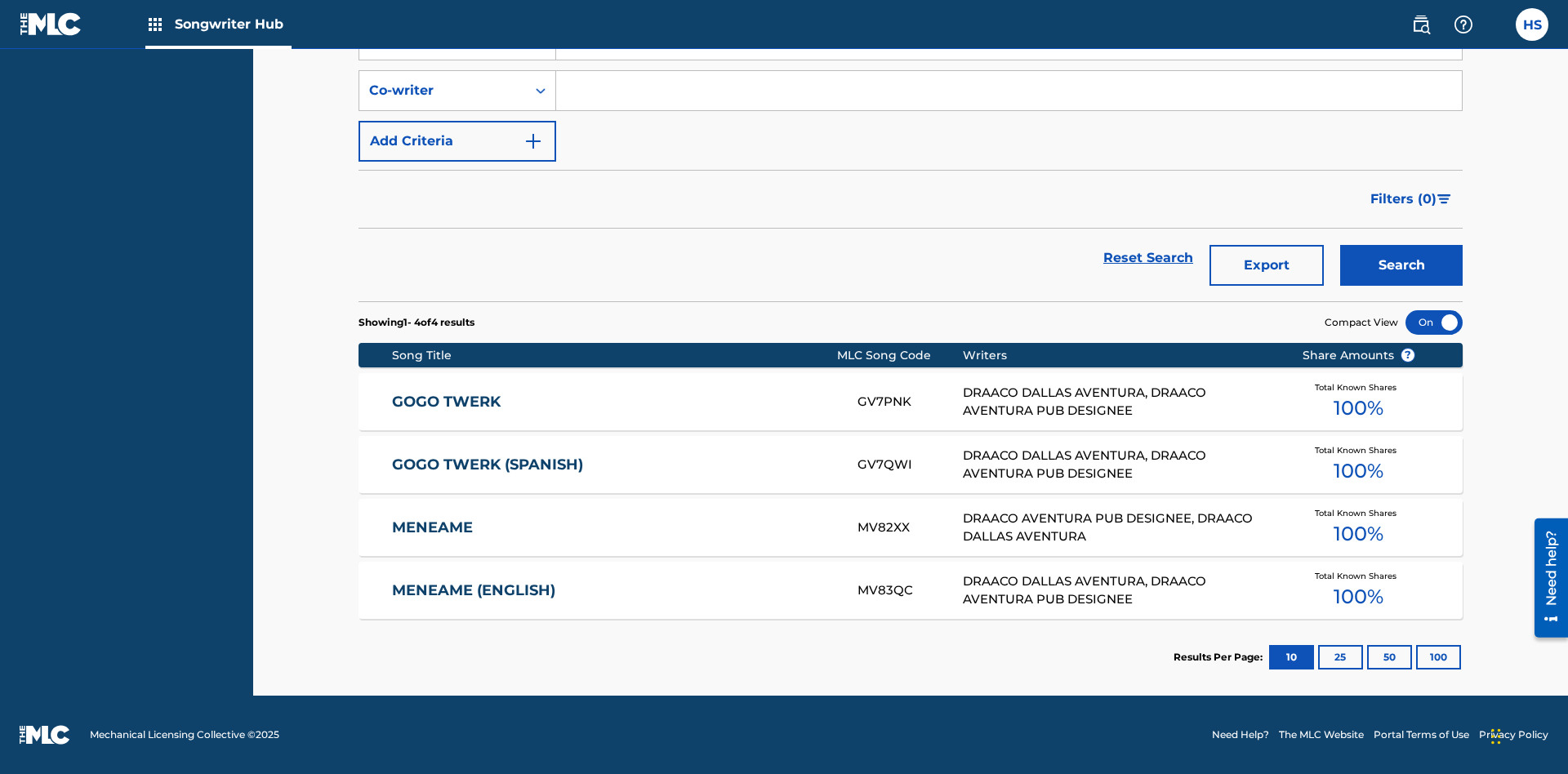
scroll to position [229, 0]
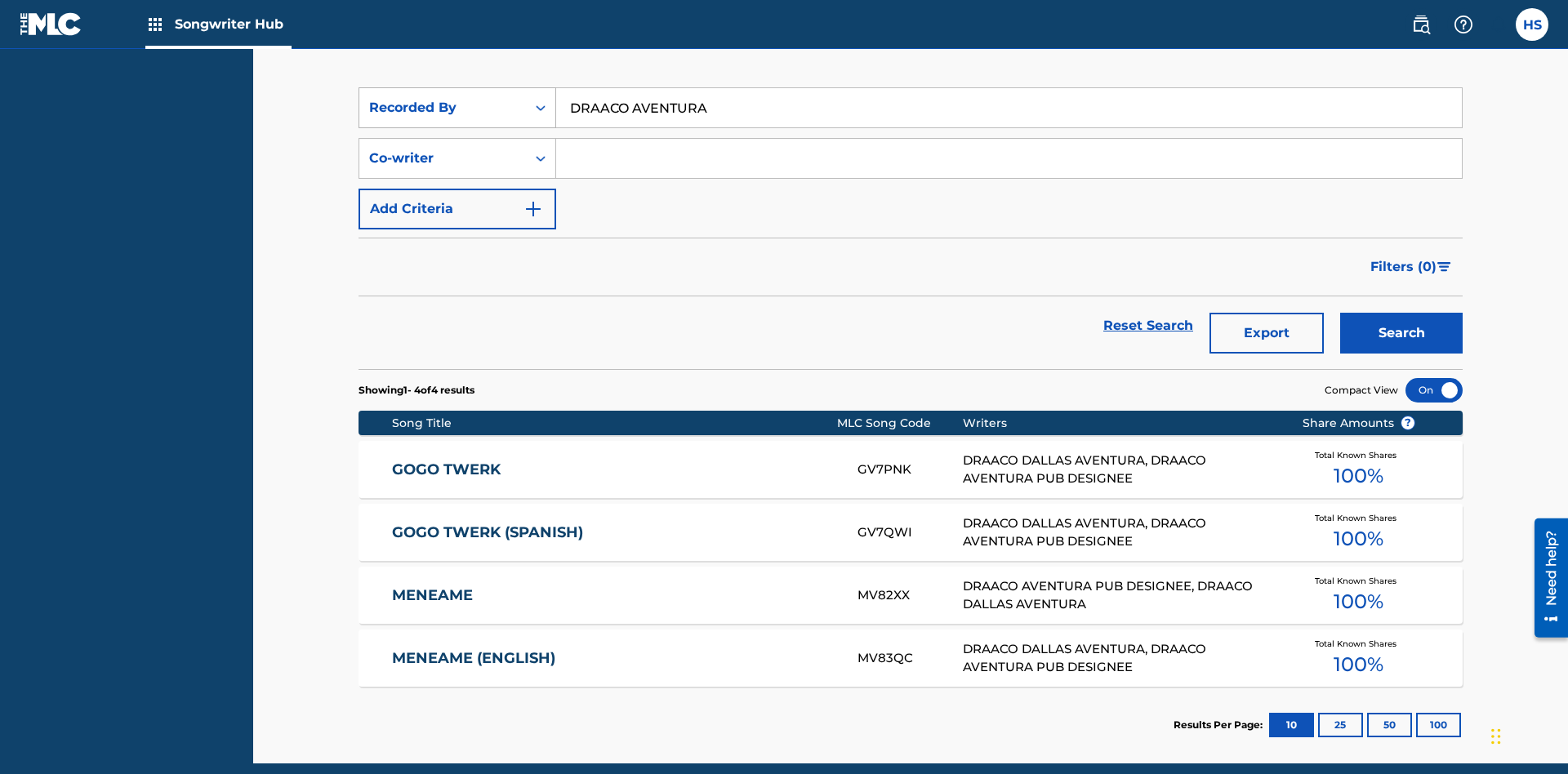
click at [442, 108] on div "Recorded By" at bounding box center [442, 108] width 147 height 20
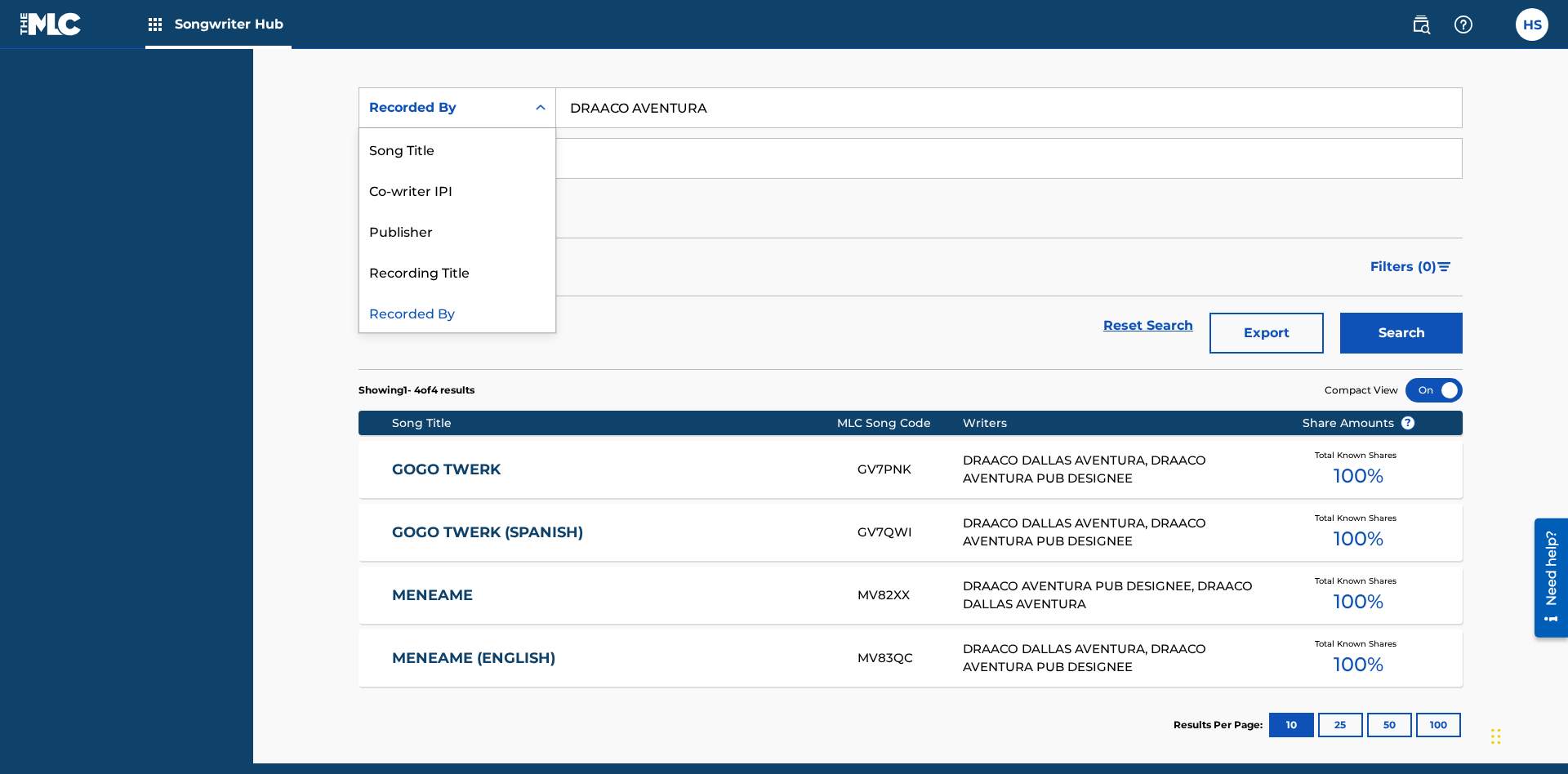
click at [457, 231] on div "Publisher" at bounding box center [456, 231] width 196 height 41
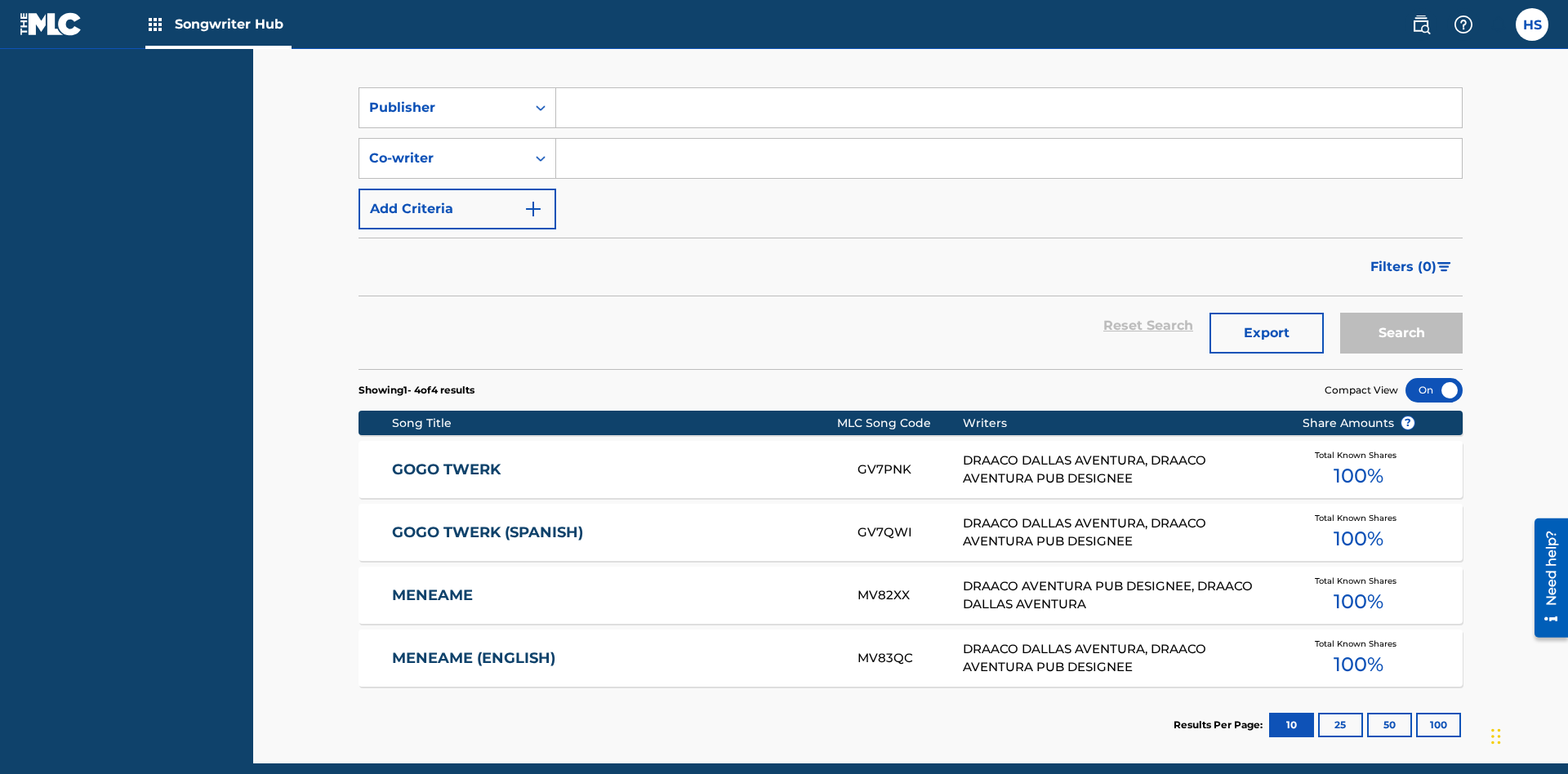
click at [1009, 118] on input "Search Form" at bounding box center [1009, 107] width 906 height 39
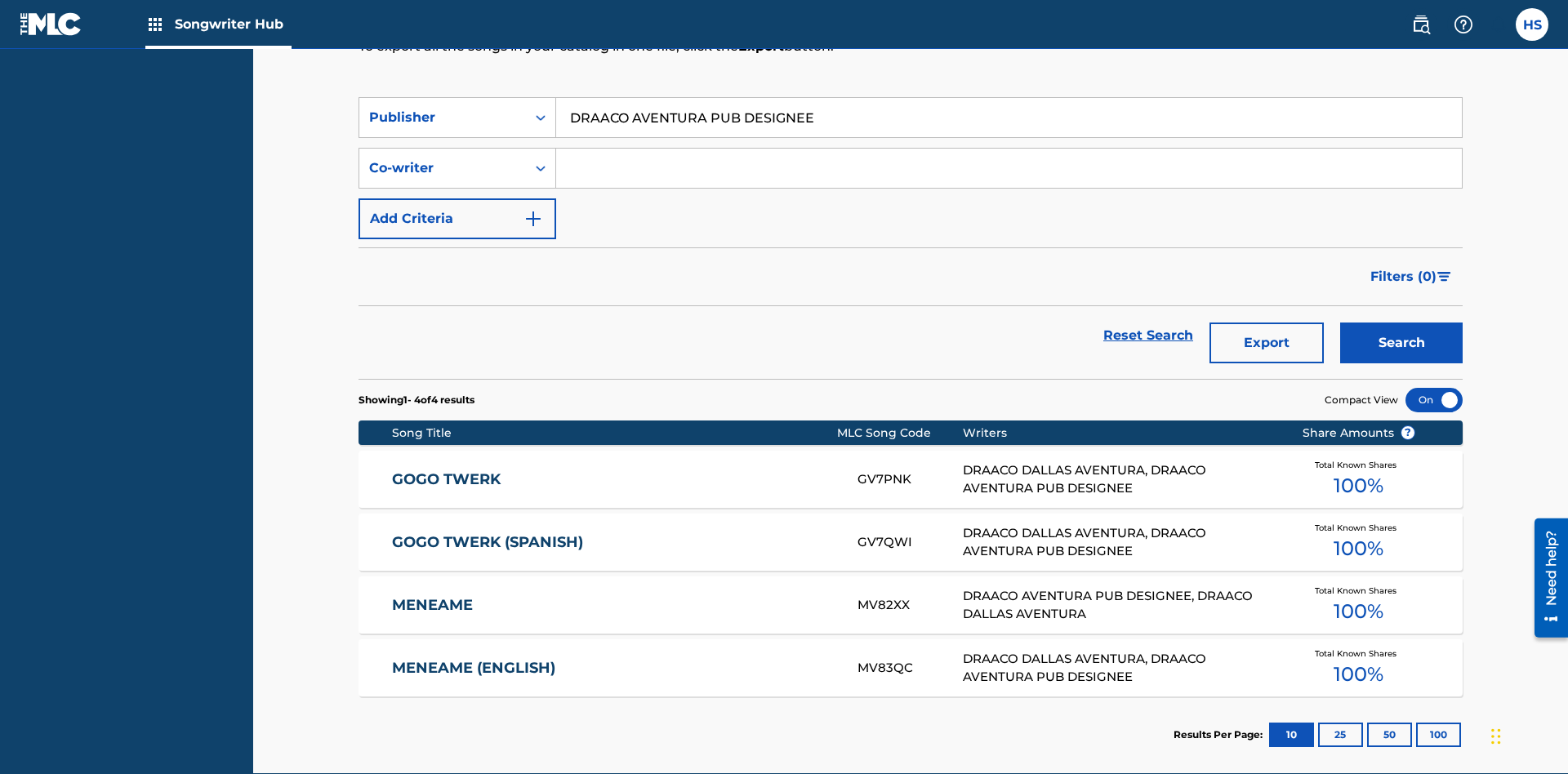
type input "DRAACO AVENTURA PUB DESIGNEE"
click at [1401, 323] on button "Search" at bounding box center [1401, 343] width 122 height 41
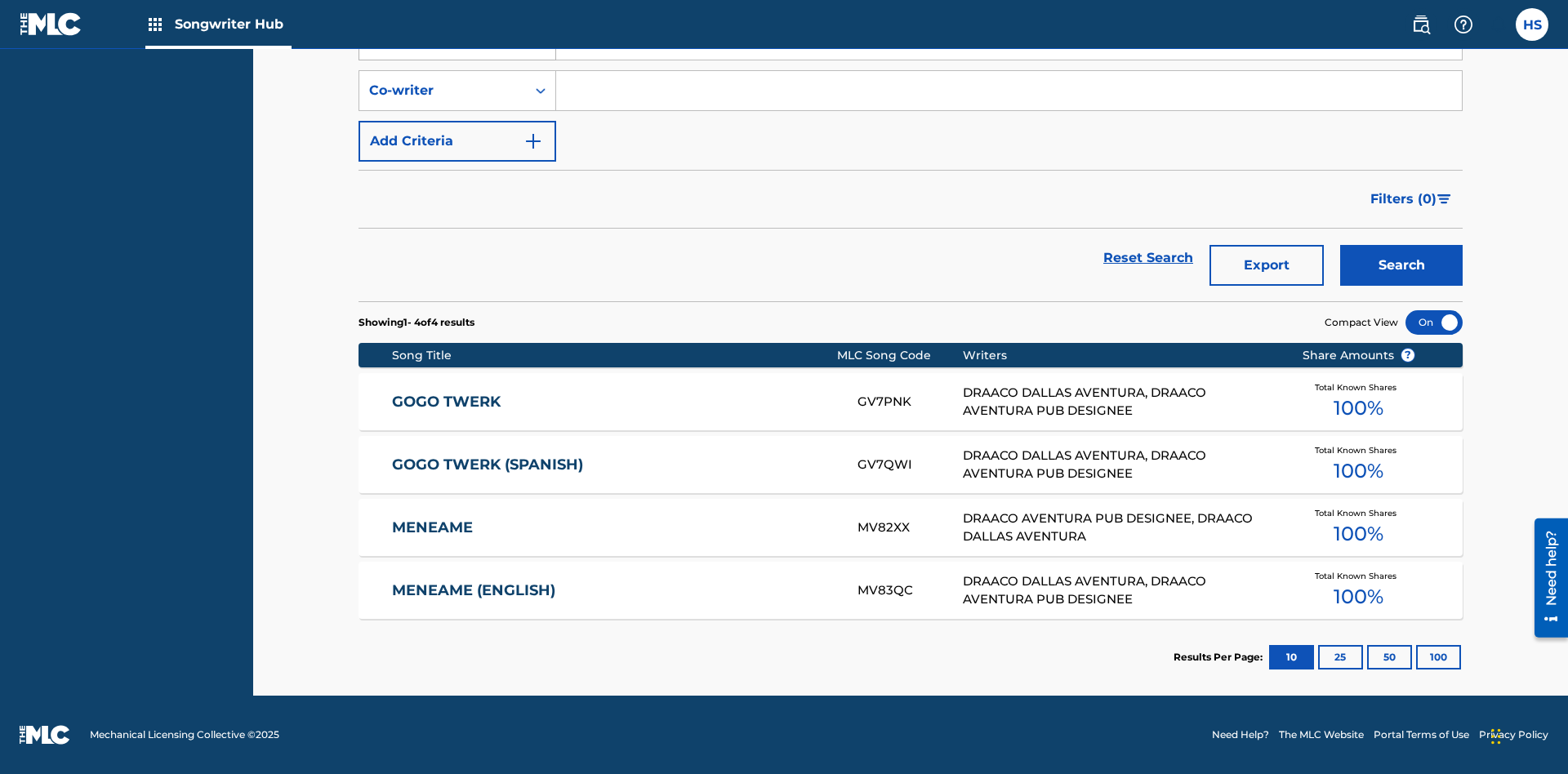
click at [442, 50] on div "Publisher" at bounding box center [442, 40] width 147 height 20
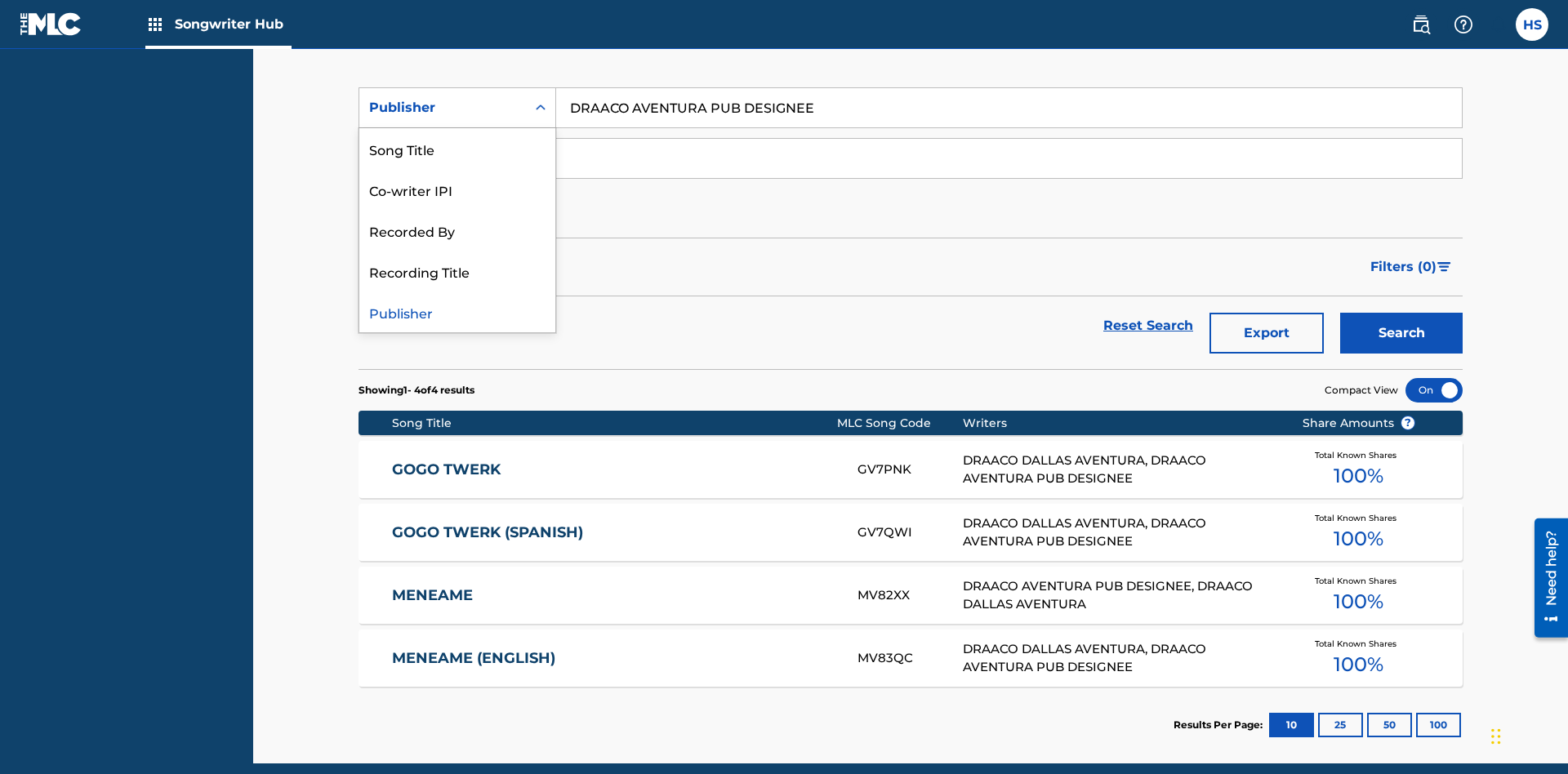
click at [457, 271] on div "Recording Title" at bounding box center [456, 271] width 196 height 41
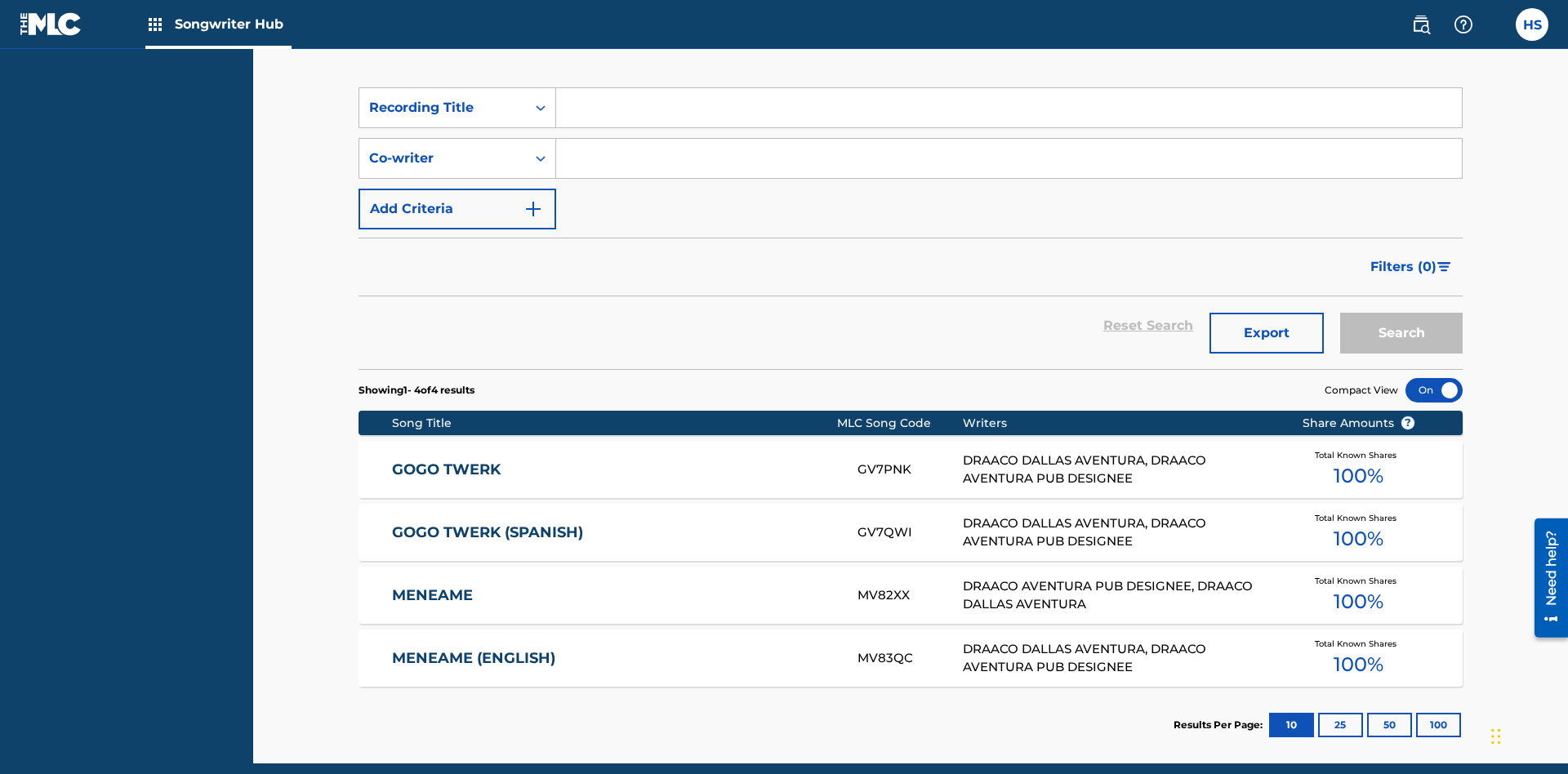
click at [1009, 118] on input "Search Form" at bounding box center [1009, 107] width 906 height 39
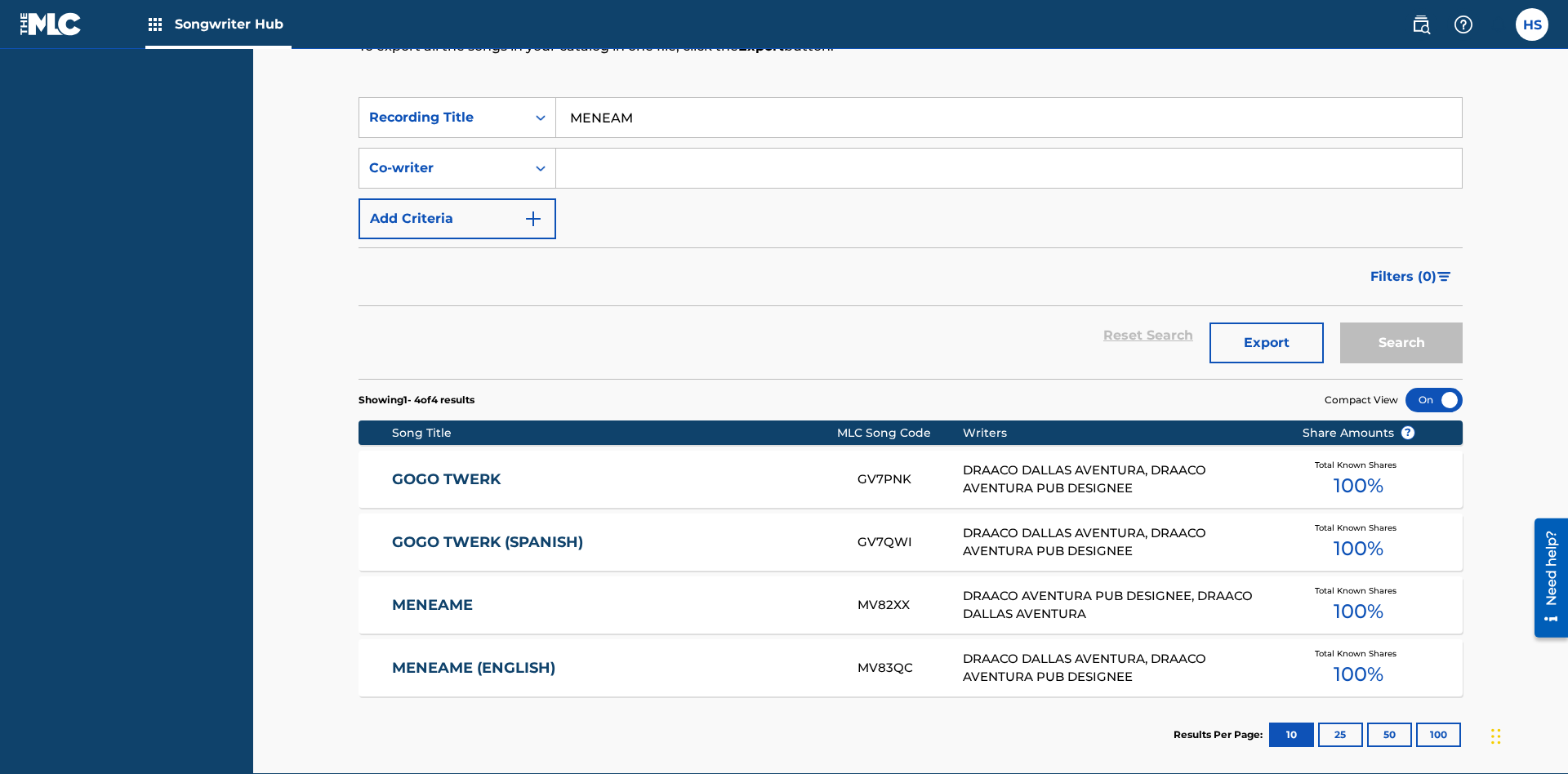
type input "MENEAME"
